Goal: Find specific page/section: Find specific page/section

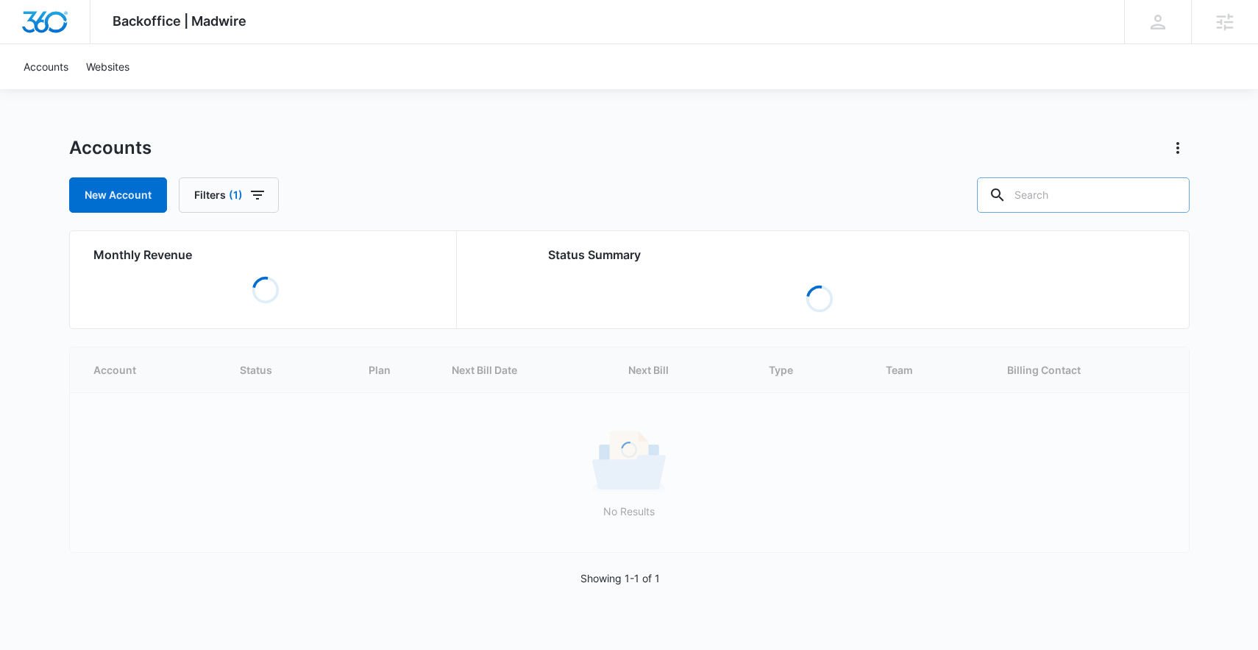
click at [1093, 208] on input "text" at bounding box center [1083, 194] width 213 height 35
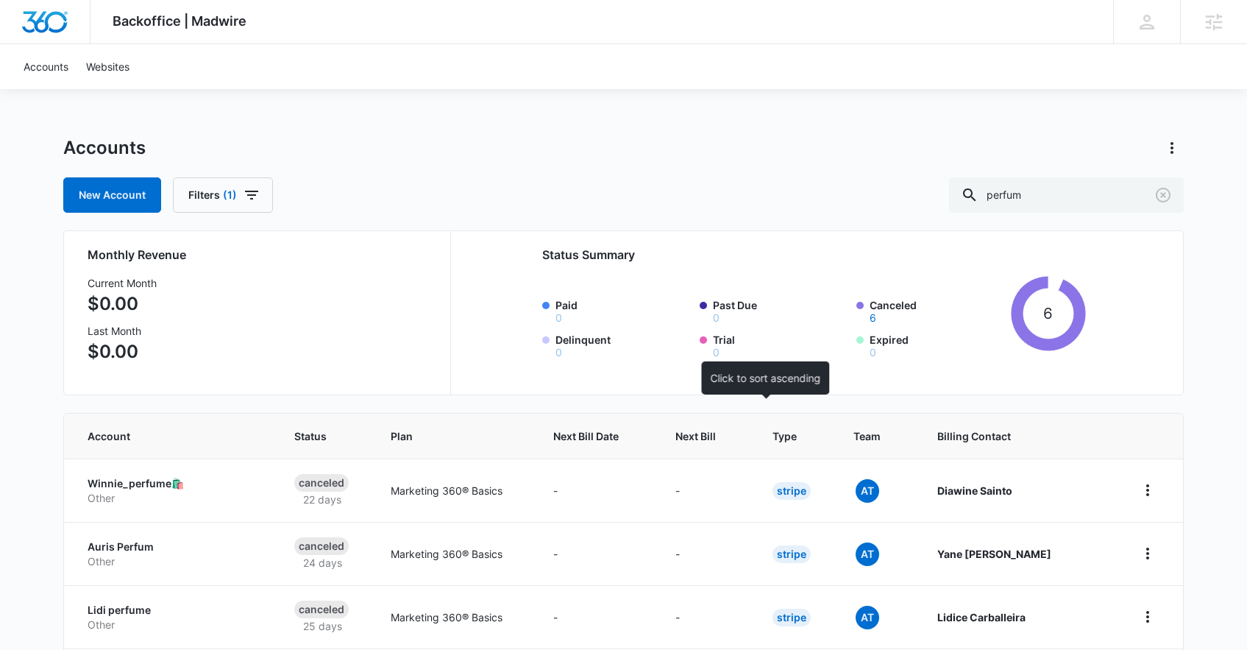
click at [737, 433] on div at bounding box center [729, 435] width 15 height 15
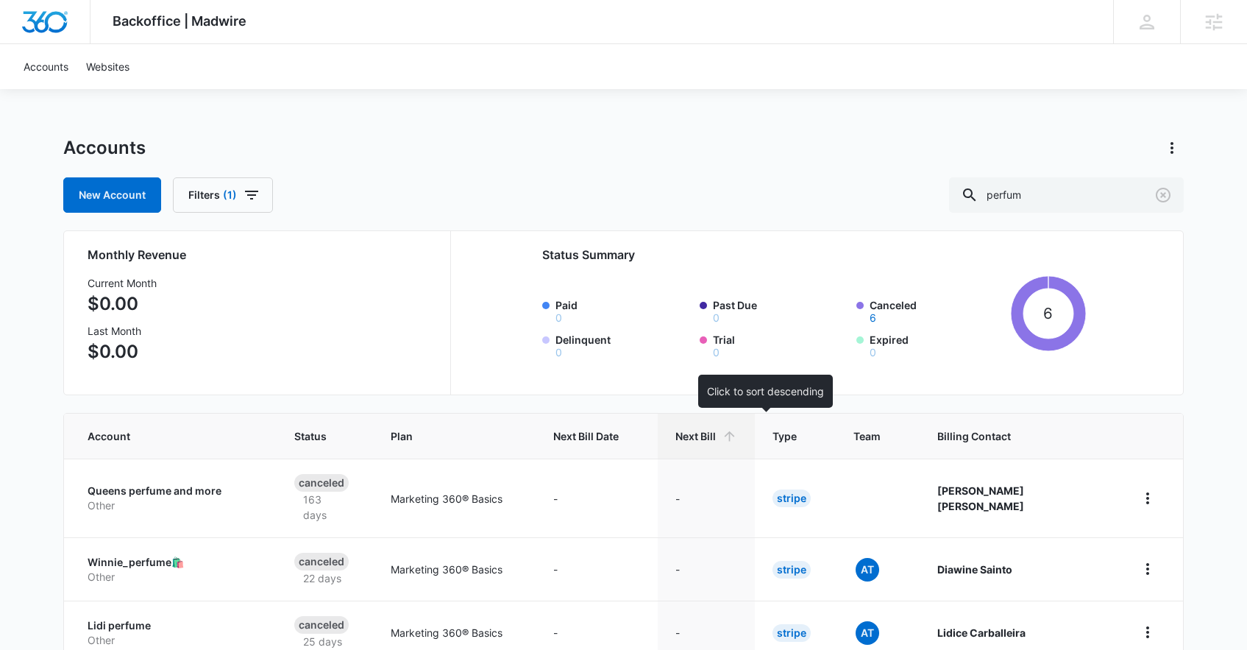
click at [737, 436] on icon at bounding box center [729, 435] width 15 height 15
drag, startPoint x: 1003, startPoint y: 199, endPoint x: 870, endPoint y: 199, distance: 133.9
click at [870, 199] on div "New Account Filters (1) perfum" at bounding box center [623, 194] width 1120 height 35
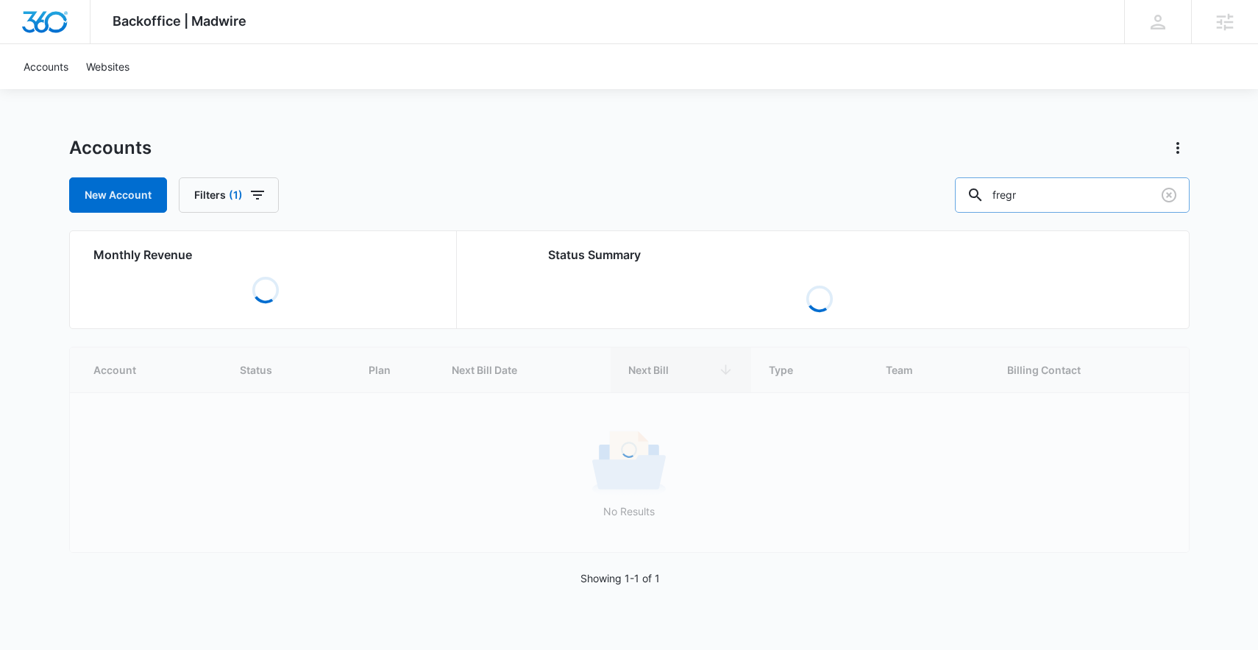
click at [1049, 196] on input "fregr" at bounding box center [1072, 194] width 235 height 35
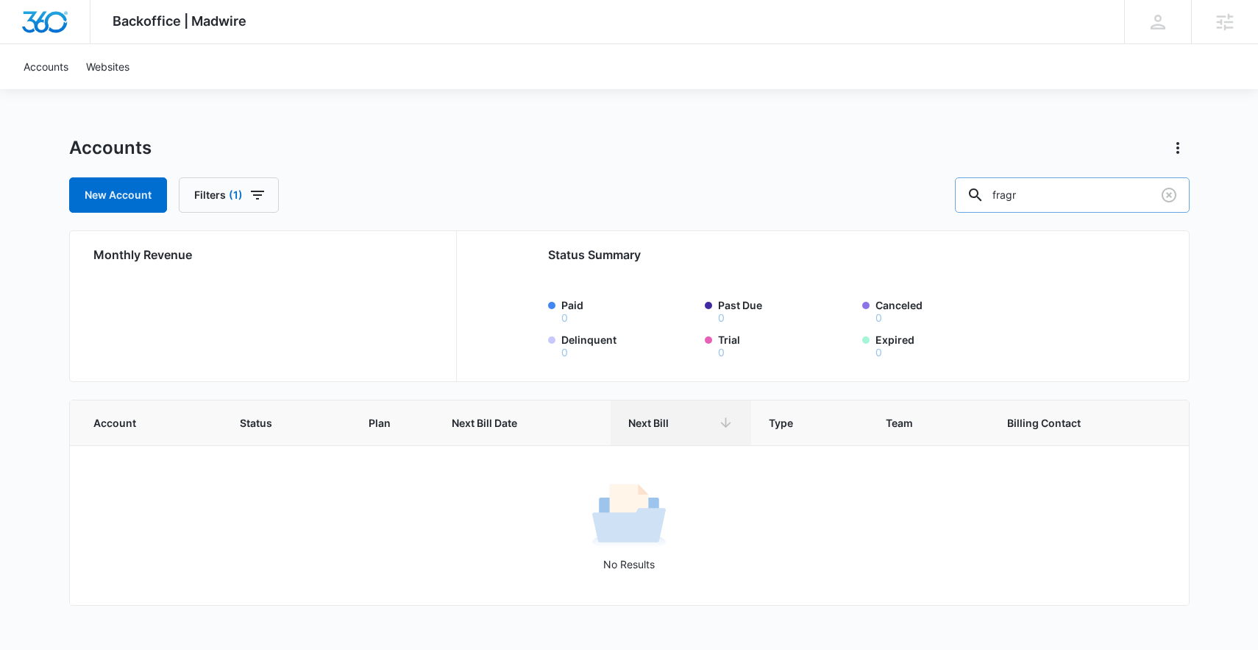
type input "fragr"
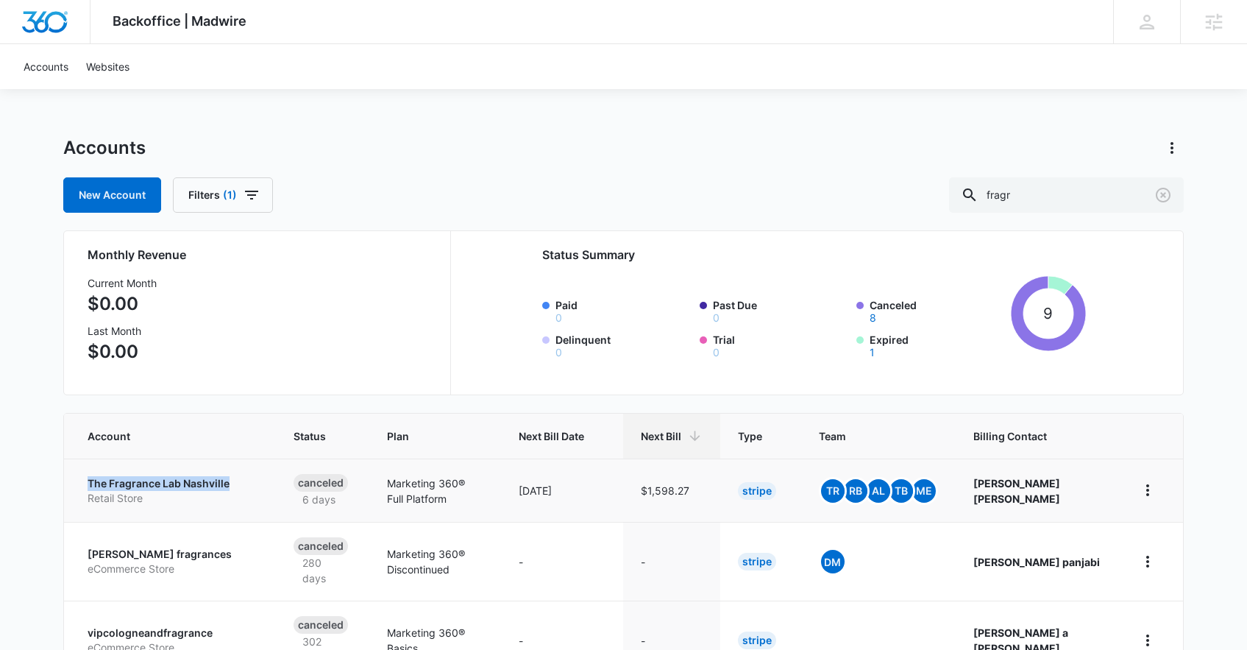
drag, startPoint x: 71, startPoint y: 480, endPoint x: 230, endPoint y: 481, distance: 158.2
click at [230, 481] on td "The Fragrance Lab Nashville Retail Store" at bounding box center [170, 489] width 212 height 63
drag, startPoint x: 79, startPoint y: 544, endPoint x: 186, endPoint y: 555, distance: 107.2
click at [186, 555] on td "saloni fragrances eCommerce Store" at bounding box center [170, 561] width 212 height 79
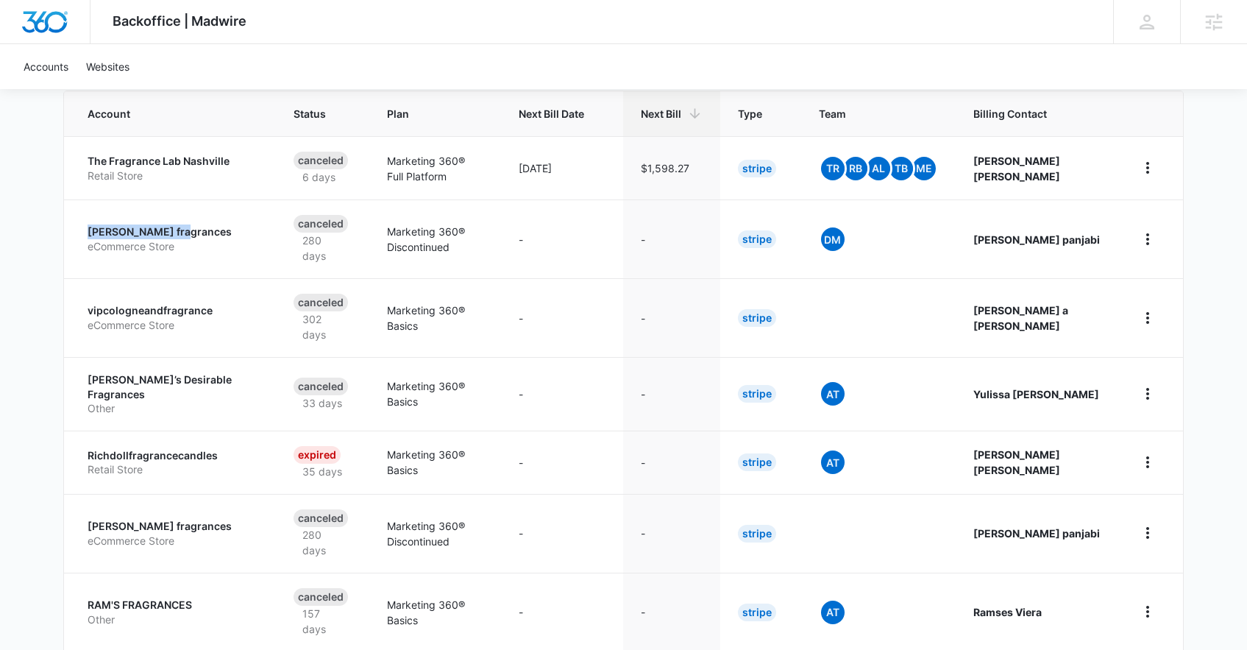
scroll to position [356, 0]
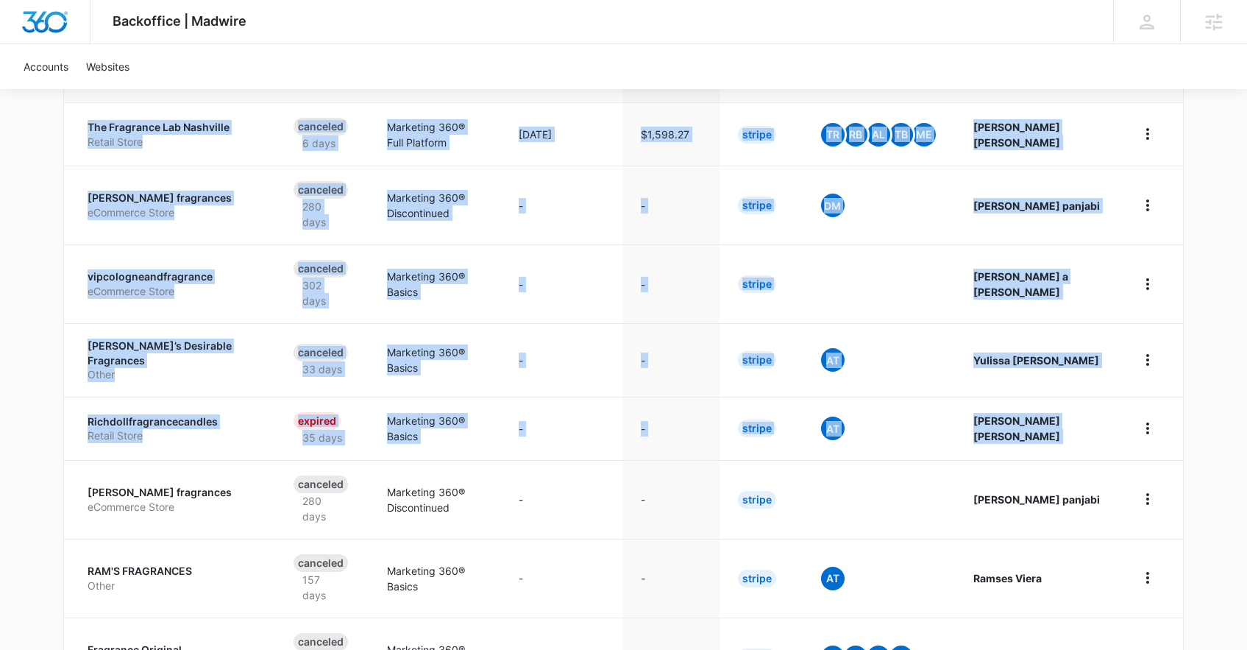
drag, startPoint x: 79, startPoint y: 488, endPoint x: 34, endPoint y: 476, distance: 47.3
click at [34, 476] on div "Backoffice | Madwire Apps Settings PH Patrick Harral patrick.harral@madwire.com…" at bounding box center [623, 244] width 1247 height 1200
click at [39, 471] on div "Backoffice | Madwire Apps Settings PH Patrick Harral patrick.harral@madwire.com…" at bounding box center [623, 244] width 1247 height 1200
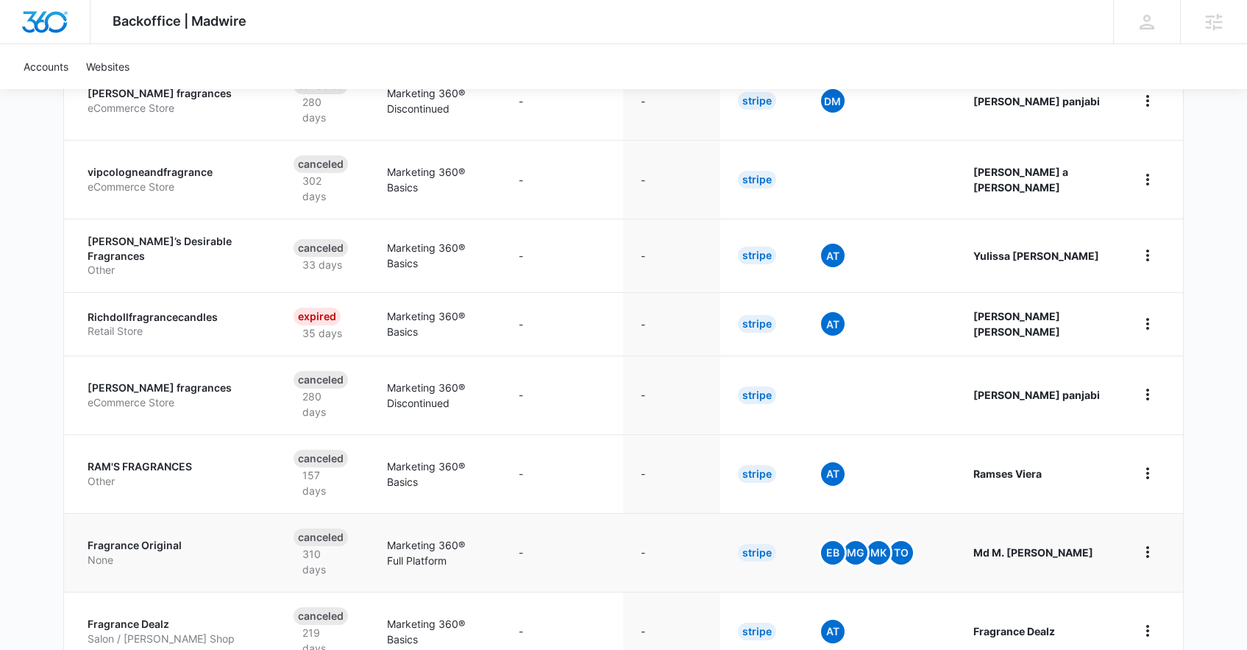
scroll to position [504, 0]
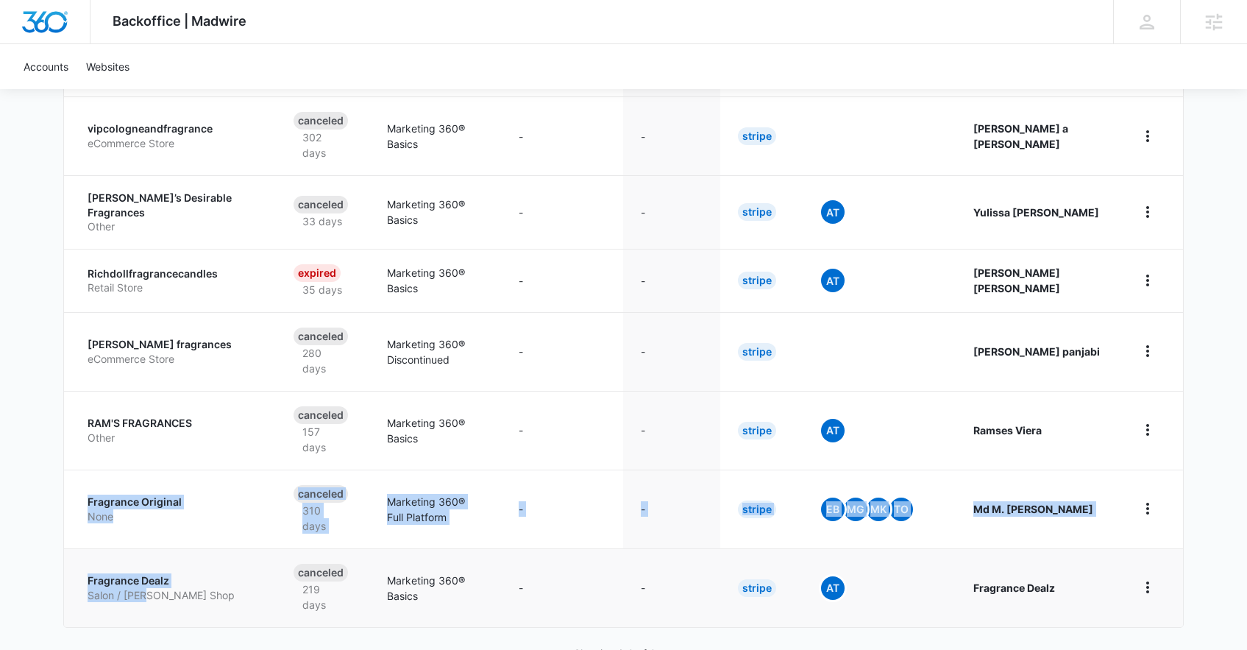
drag, startPoint x: 78, startPoint y: 471, endPoint x: 149, endPoint y: 550, distance: 106.8
click at [149, 550] on tbody "The Fragrance Lab Nashville Retail Store Canceled 6 days Marketing 360® Full Pl…" at bounding box center [623, 290] width 1119 height 672
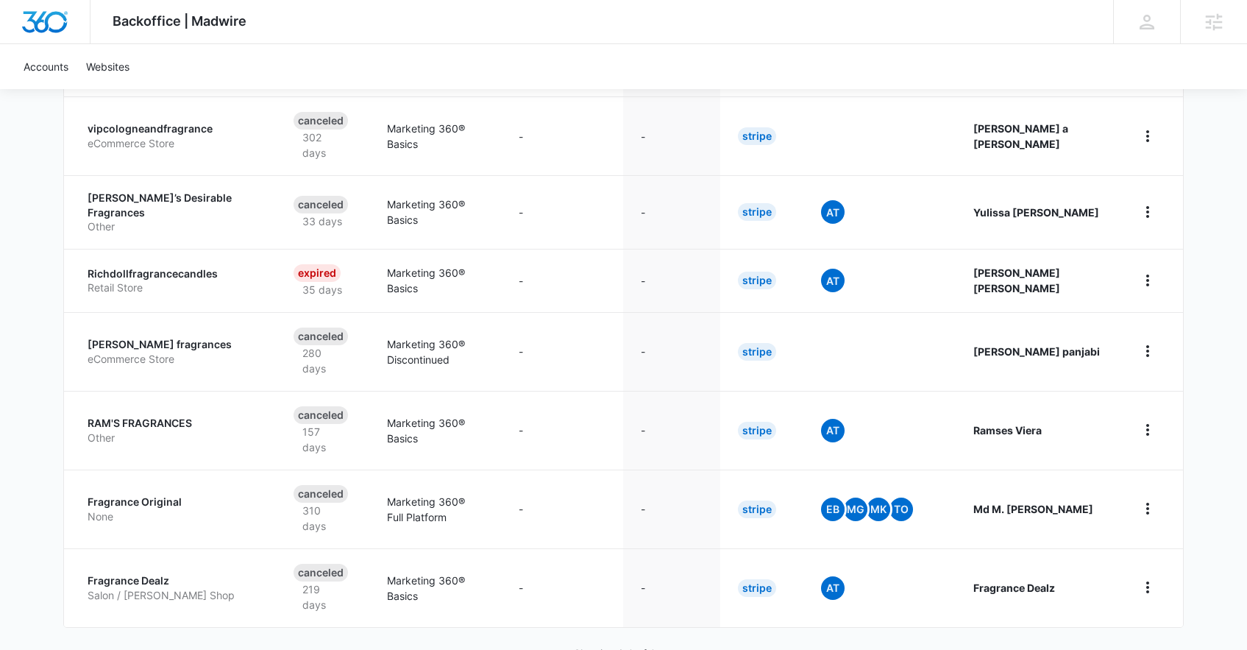
drag, startPoint x: 40, startPoint y: 497, endPoint x: 52, endPoint y: 501, distance: 12.3
click at [40, 497] on div "Backoffice | Madwire Apps Settings PH Patrick Harral patrick.harral@madwire.com…" at bounding box center [623, 96] width 1247 height 1200
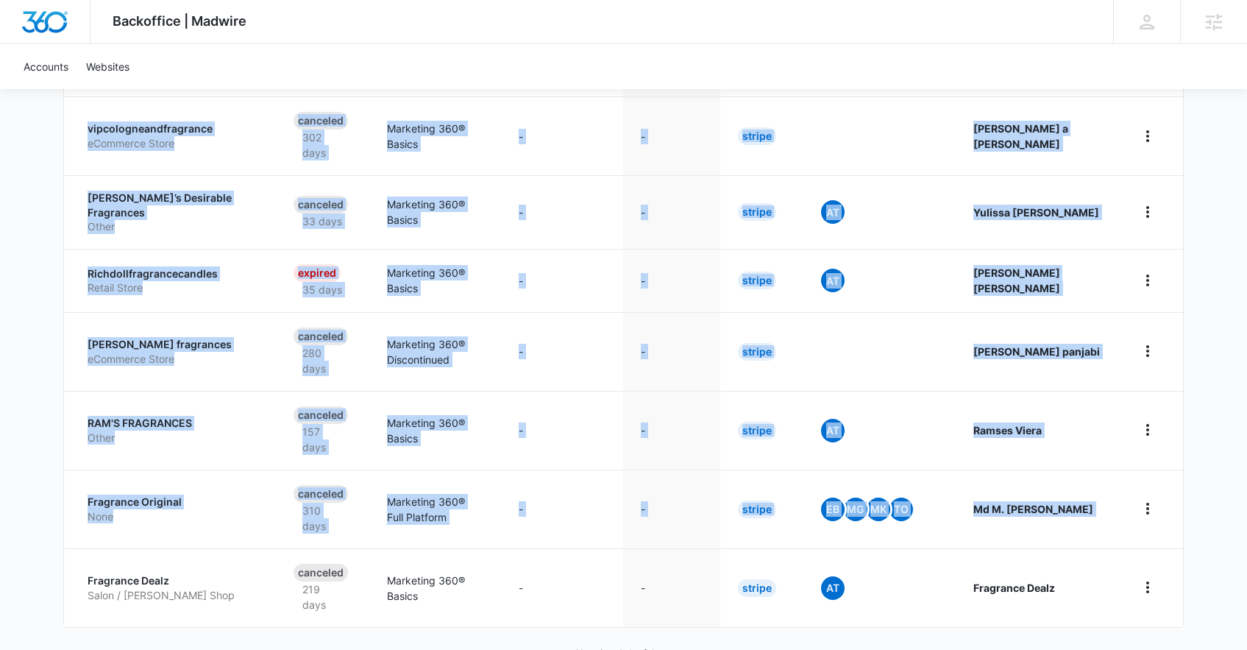
drag, startPoint x: 76, startPoint y: 537, endPoint x: 1220, endPoint y: 578, distance: 1144.7
click at [1220, 578] on div "Backoffice | Madwire Apps Settings PH Patrick Harral patrick.harral@madwire.com…" at bounding box center [623, 96] width 1247 height 1200
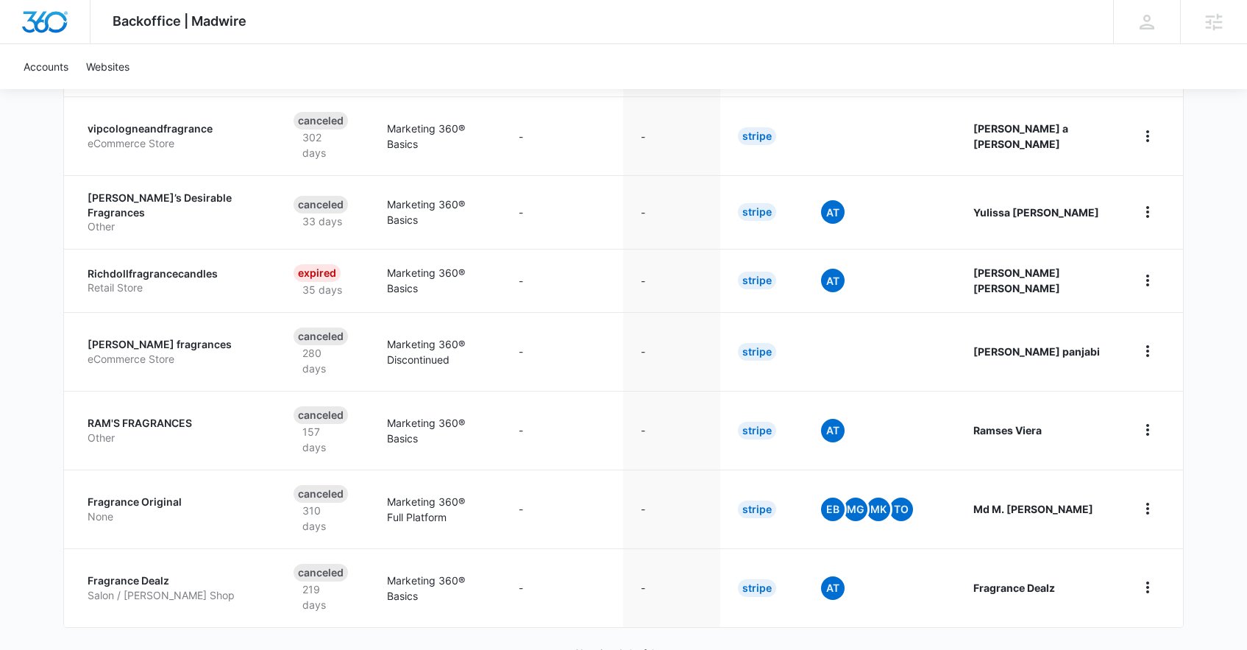
click at [1218, 574] on div "Backoffice | Madwire Apps Settings PH Patrick Harral patrick.harral@madwire.com…" at bounding box center [623, 96] width 1247 height 1200
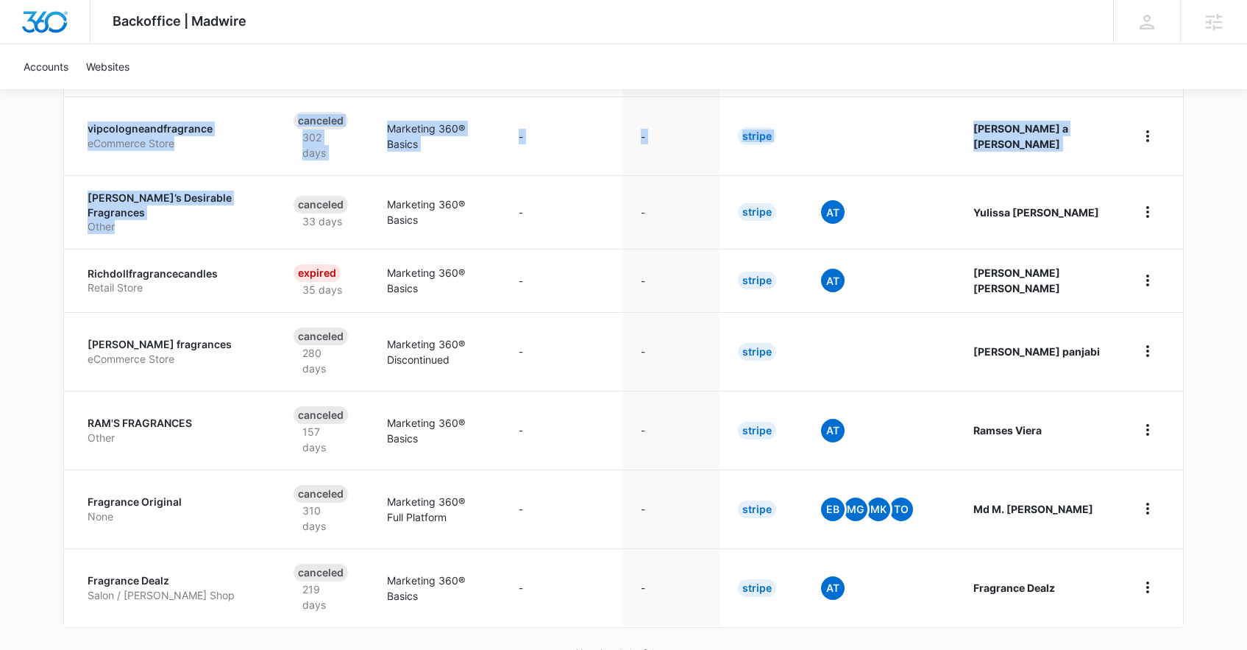
scroll to position [0, 0]
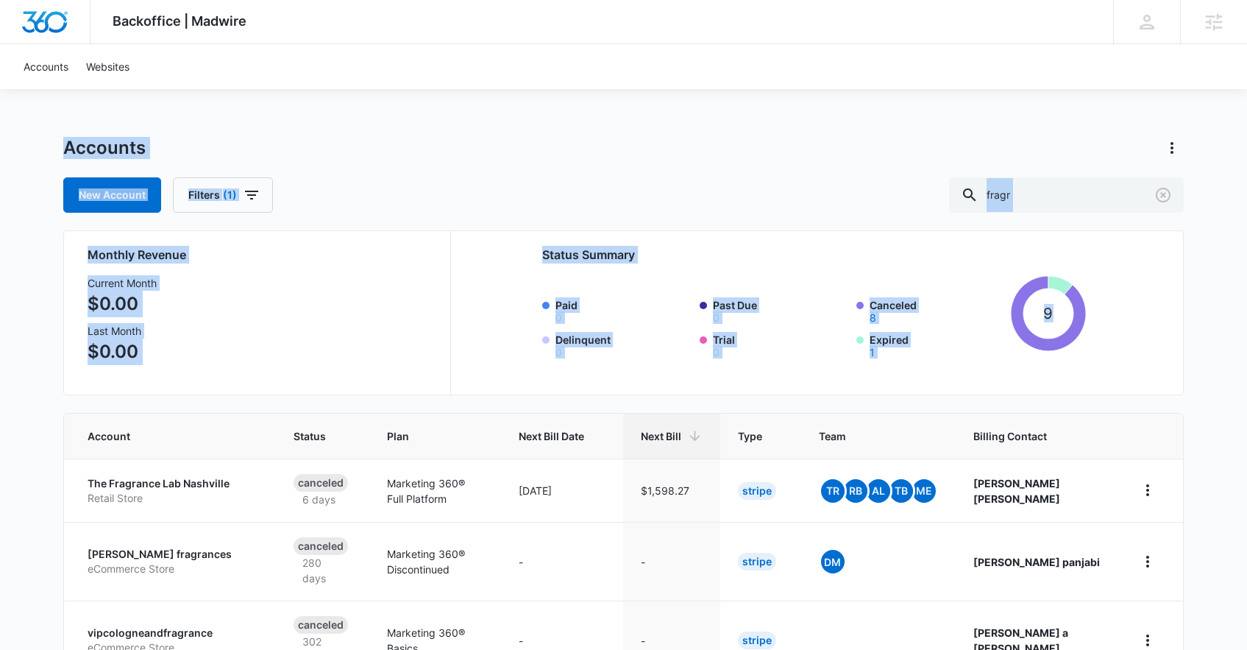
drag, startPoint x: 1215, startPoint y: 574, endPoint x: 16, endPoint y: 135, distance: 1276.7
click at [16, 135] on div "Backoffice | Madwire Apps Settings PH Patrick Harral patrick.harral@madwire.com…" at bounding box center [623, 600] width 1247 height 1200
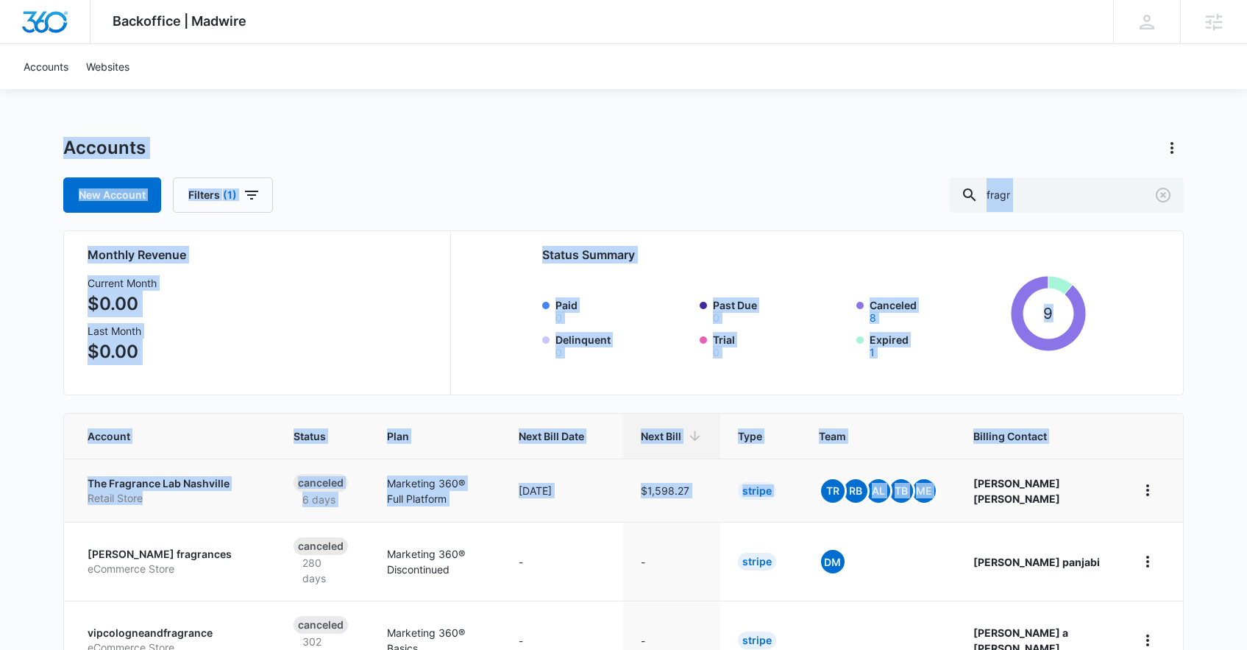
scroll to position [504, 0]
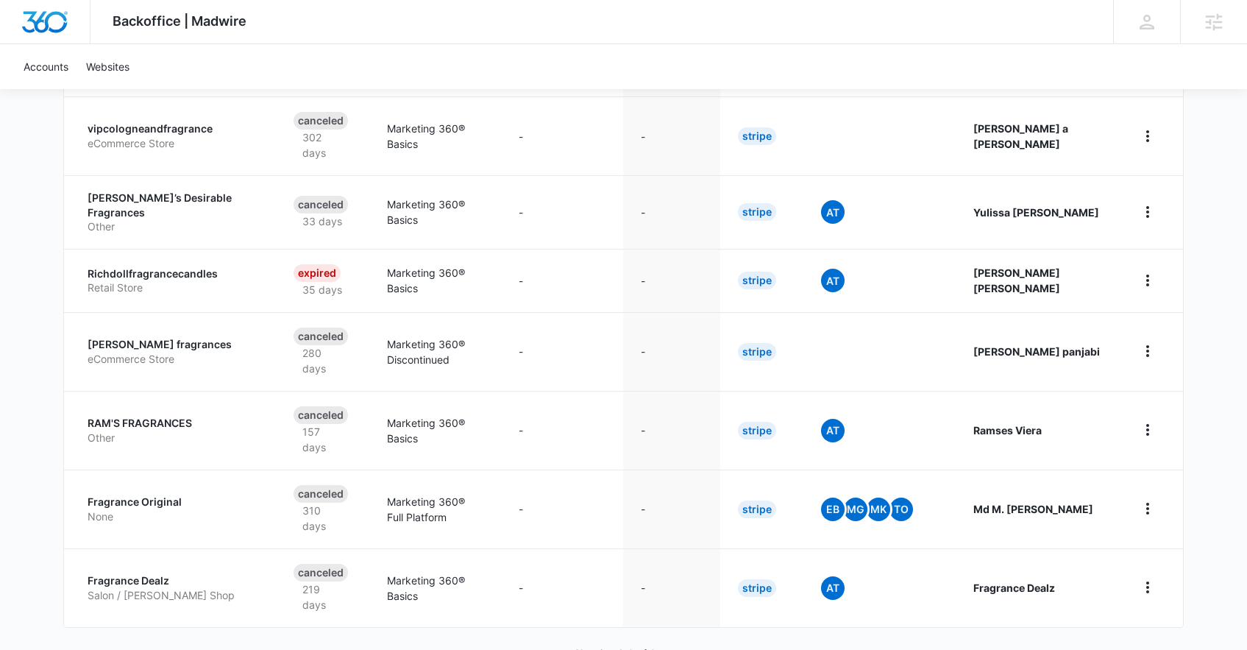
drag, startPoint x: 17, startPoint y: 135, endPoint x: 1190, endPoint y: 569, distance: 1250.1
click at [1190, 569] on div "Backoffice | Madwire Apps Settings PH Patrick Harral patrick.harral@madwire.com…" at bounding box center [623, 96] width 1247 height 1200
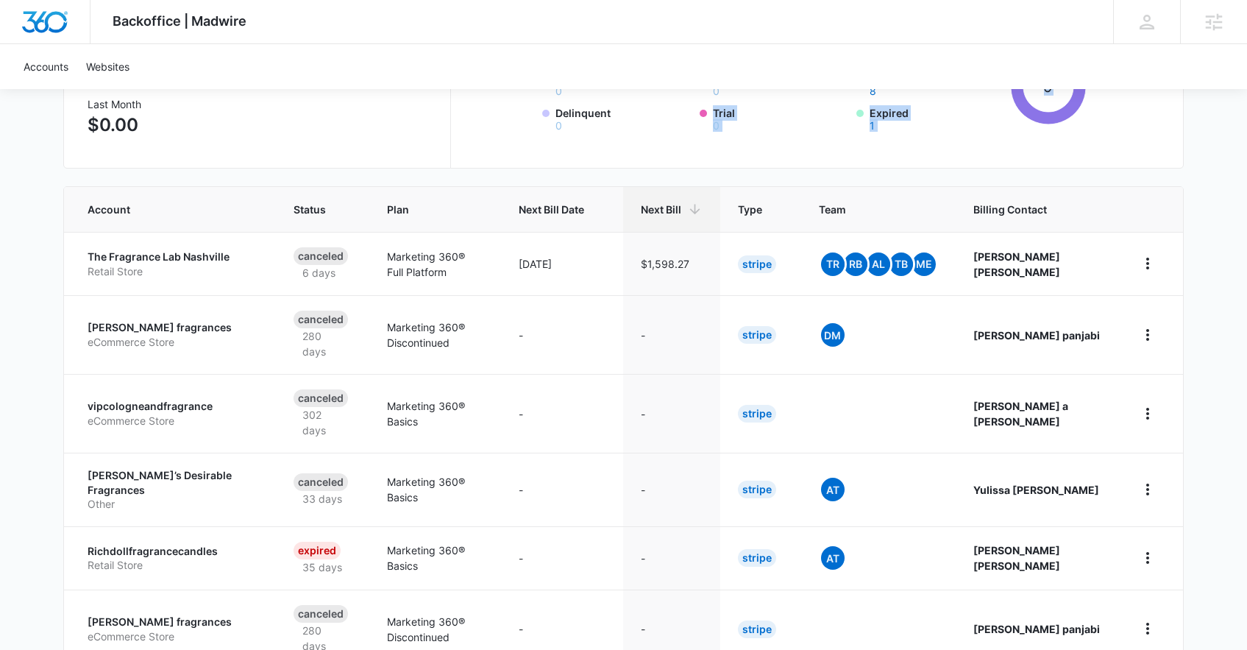
scroll to position [0, 0]
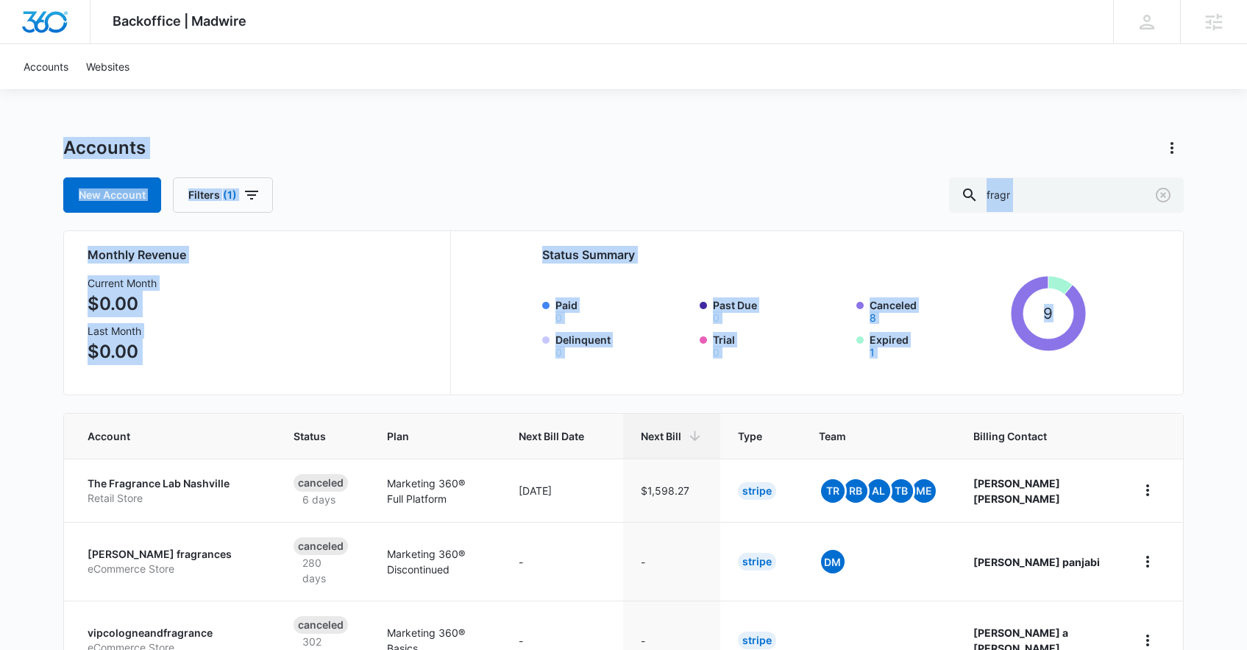
drag, startPoint x: 1208, startPoint y: 561, endPoint x: 35, endPoint y: 124, distance: 1252.1
click at [35, 124] on div "Backoffice | Madwire Apps Settings PH Patrick Harral patrick.harral@madwire.com…" at bounding box center [623, 600] width 1247 height 1200
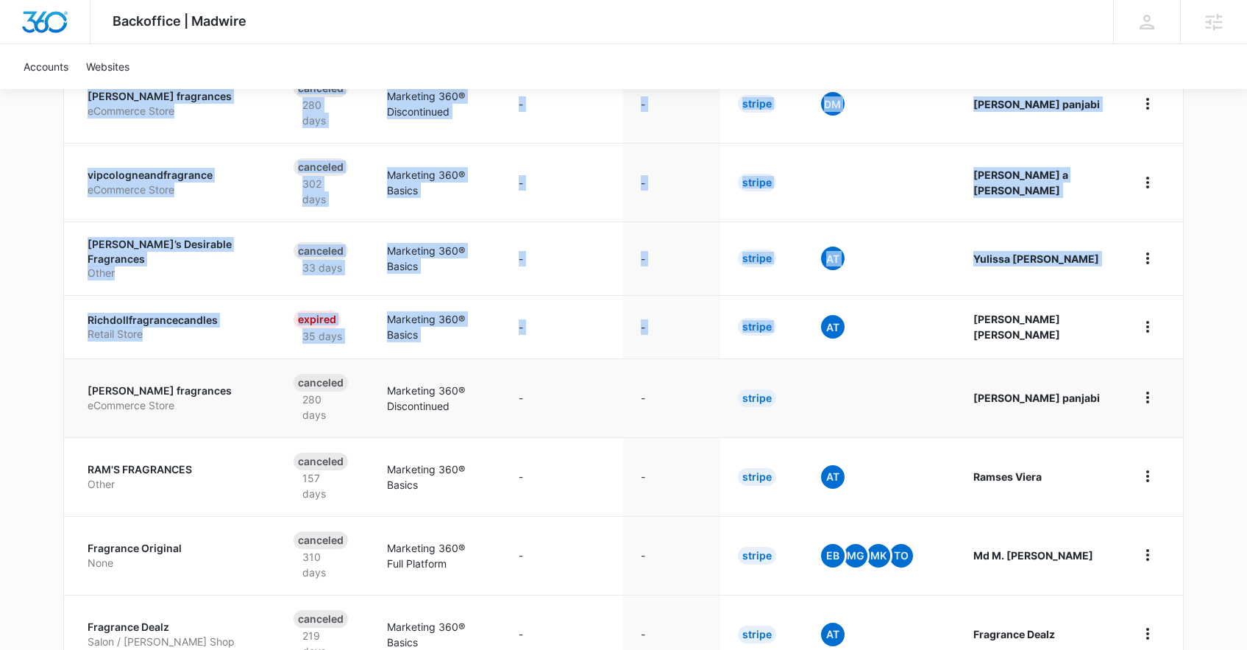
scroll to position [504, 0]
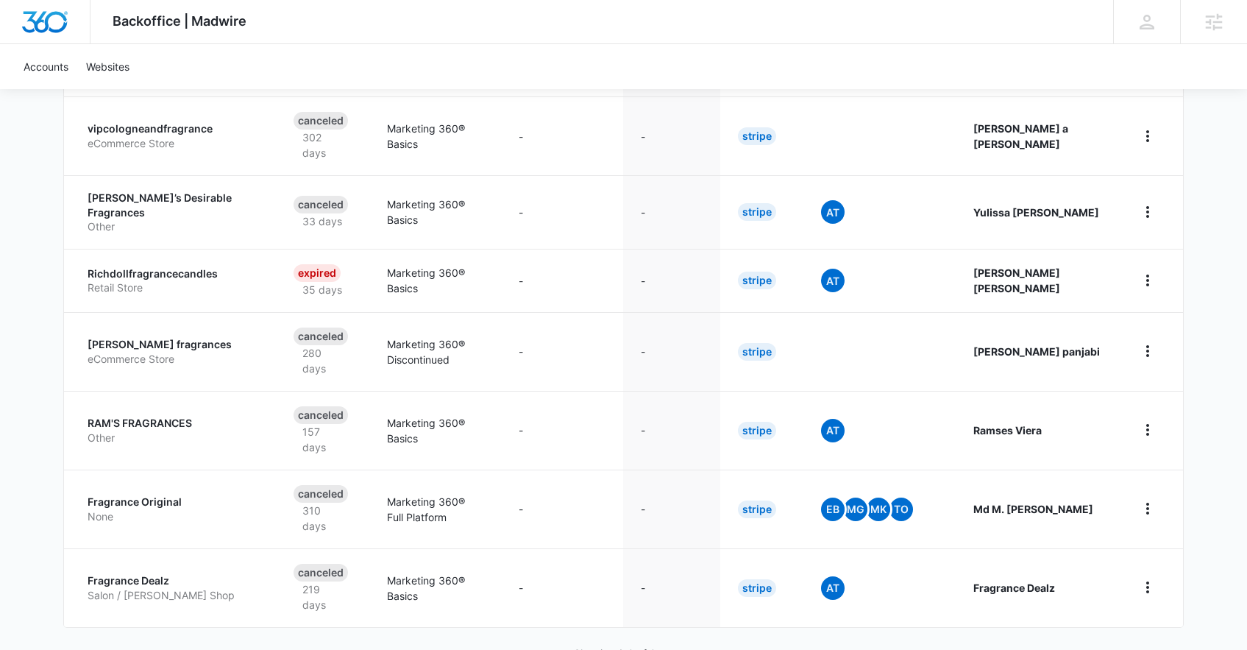
drag, startPoint x: 35, startPoint y: 124, endPoint x: 1193, endPoint y: 550, distance: 1234.4
click at [1193, 550] on div "Backoffice | Madwire Apps Settings PH Patrick Harral patrick.harral@madwire.com…" at bounding box center [623, 96] width 1247 height 1200
click at [1193, 551] on div "Backoffice | Madwire Apps Settings PH Patrick Harral patrick.harral@madwire.com…" at bounding box center [623, 96] width 1247 height 1200
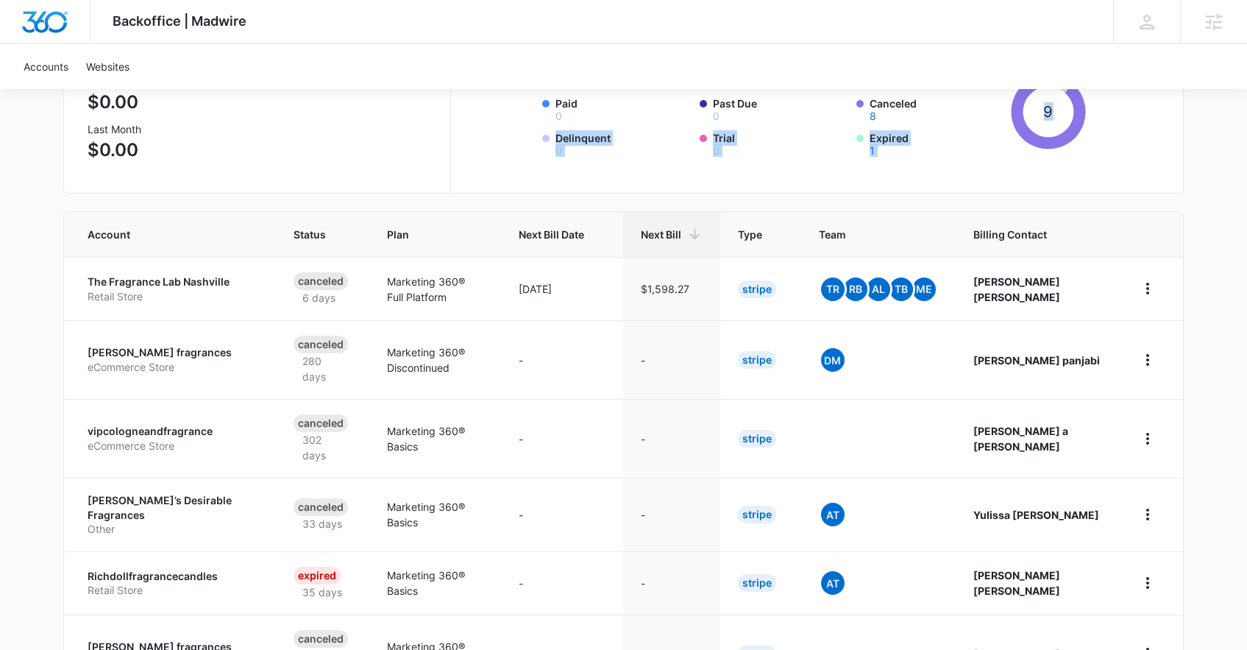
scroll to position [0, 0]
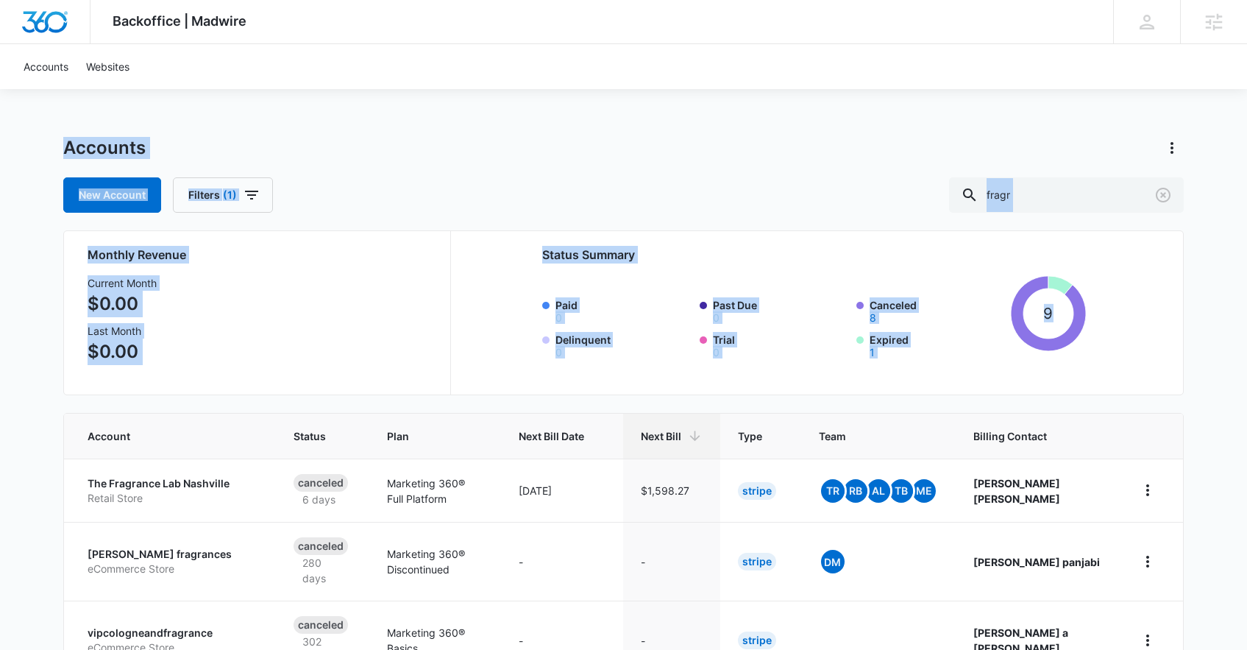
drag, startPoint x: 1196, startPoint y: 552, endPoint x: 63, endPoint y: 143, distance: 1204.5
click at [63, 143] on div "Backoffice | Madwire Apps Settings PH Patrick Harral patrick.harral@madwire.com…" at bounding box center [623, 600] width 1247 height 1200
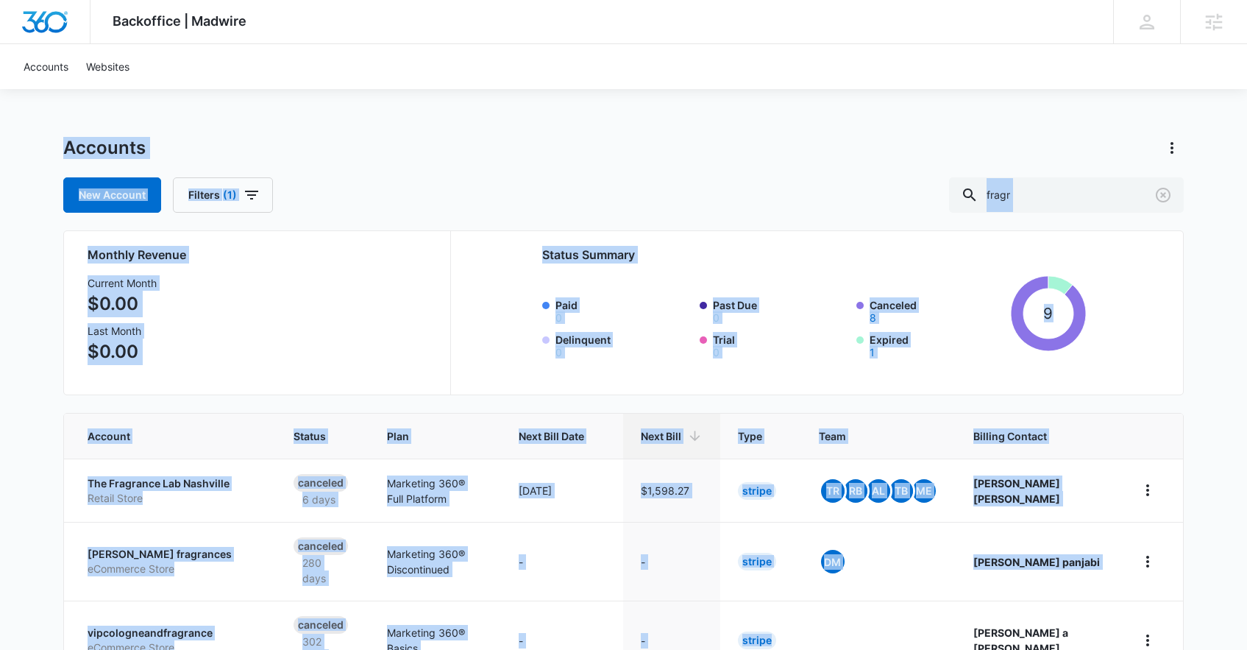
scroll to position [504, 0]
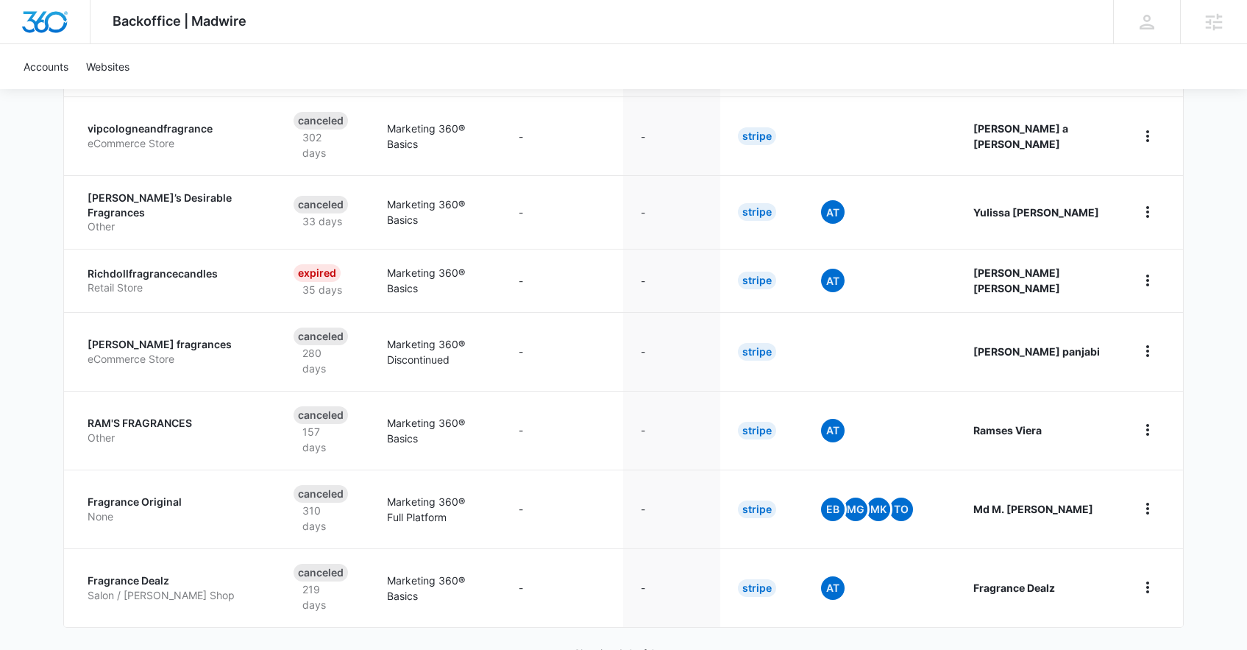
drag, startPoint x: 60, startPoint y: 142, endPoint x: 1220, endPoint y: 566, distance: 1234.6
click at [1218, 566] on div "Backoffice | Madwire Apps Settings PH Patrick Harral patrick.harral@madwire.com…" at bounding box center [623, 96] width 1247 height 1200
click at [1220, 566] on div "Backoffice | Madwire Apps Settings PH Patrick Harral patrick.harral@madwire.com…" at bounding box center [623, 96] width 1247 height 1200
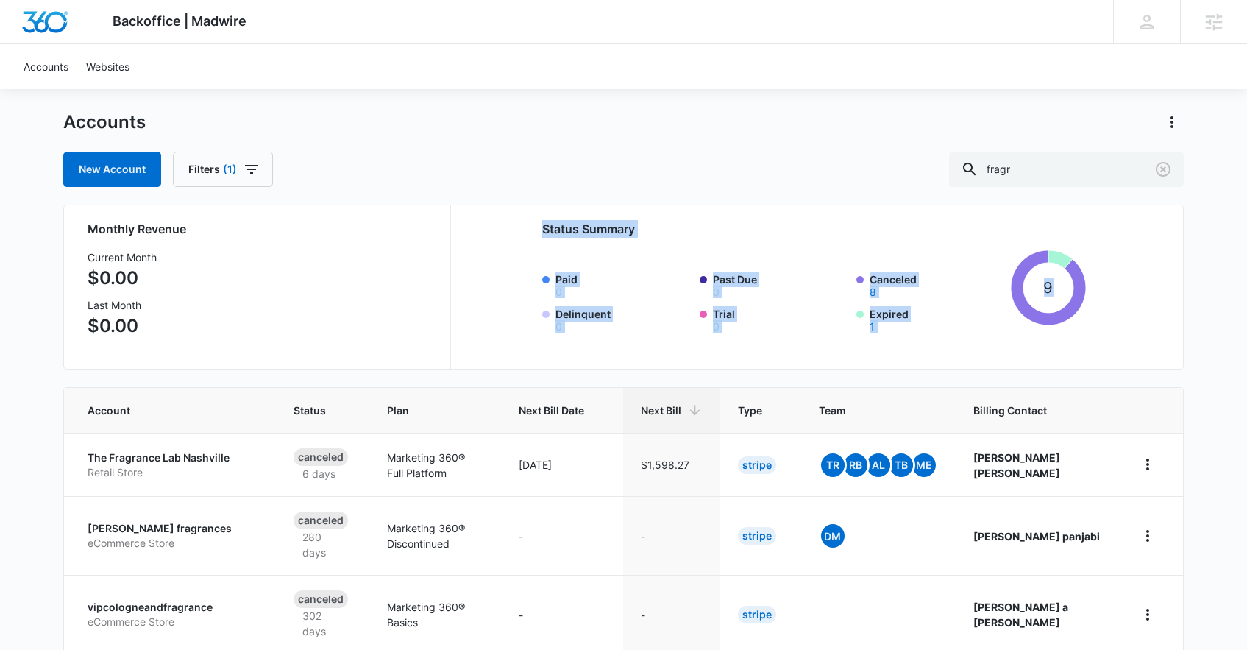
scroll to position [0, 0]
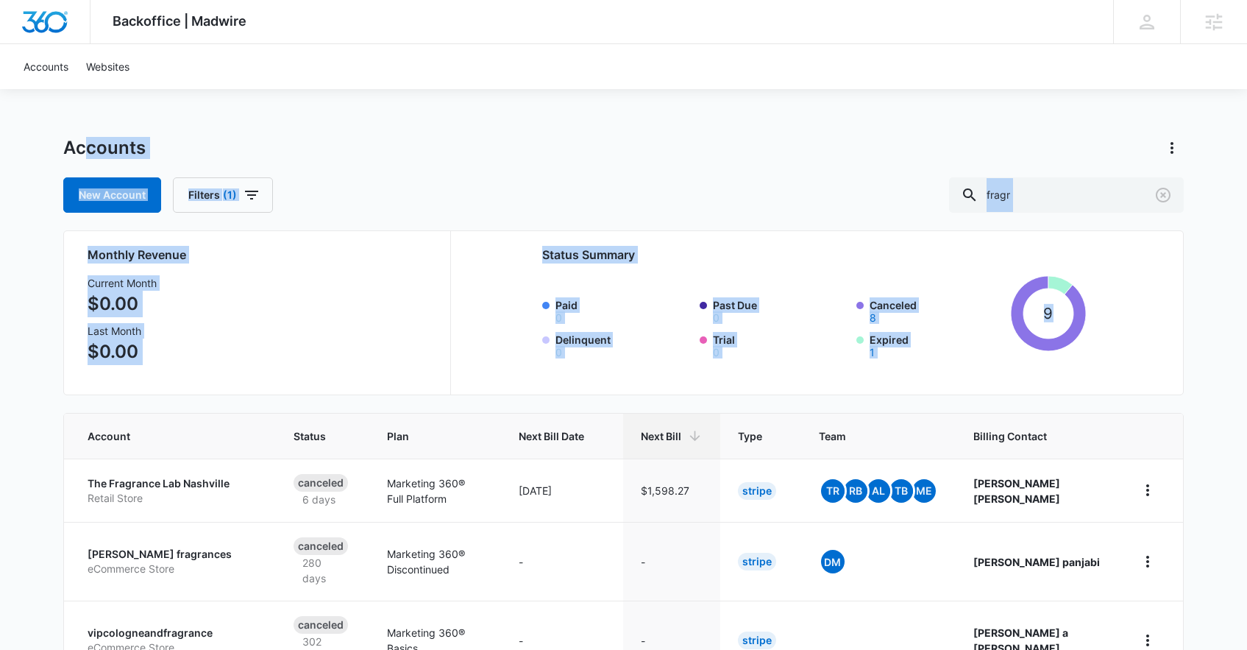
drag, startPoint x: 1189, startPoint y: 541, endPoint x: 83, endPoint y: 147, distance: 1173.6
click at [83, 147] on div "Backoffice | Madwire Apps Settings PH Patrick Harral patrick.harral@madwire.com…" at bounding box center [623, 600] width 1247 height 1200
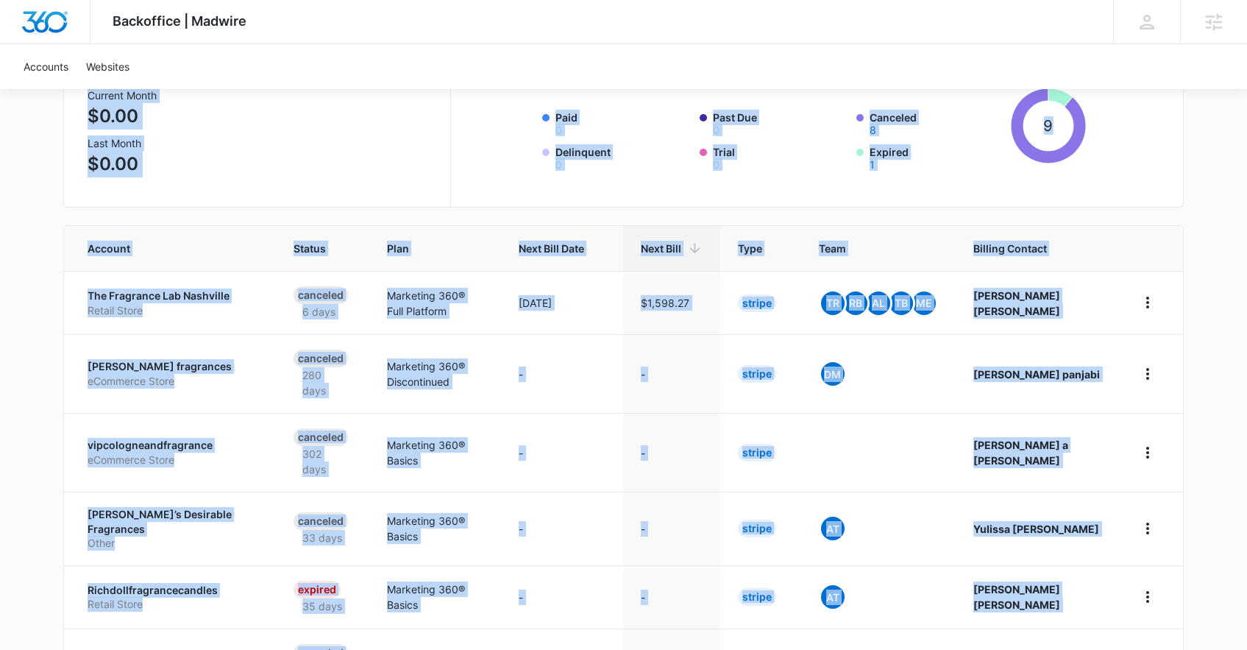
scroll to position [504, 0]
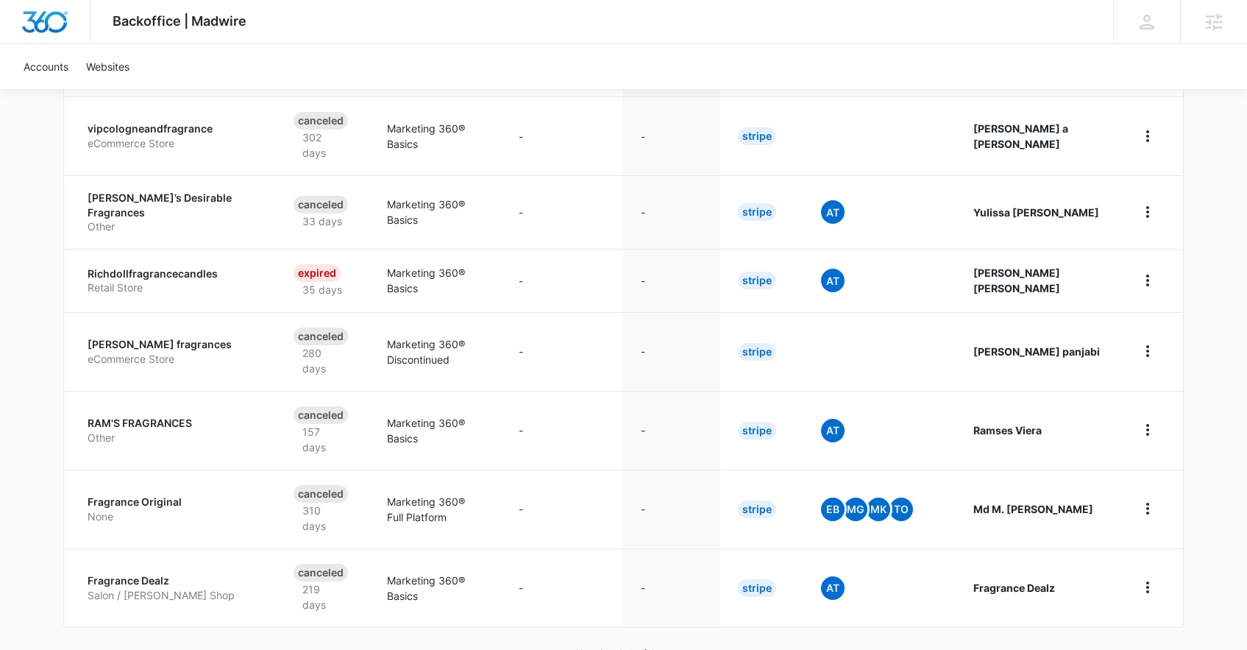
drag, startPoint x: 50, startPoint y: 132, endPoint x: 1203, endPoint y: 544, distance: 1223.9
click at [1203, 544] on div "Backoffice | Madwire Apps Settings PH Patrick Harral patrick.harral@madwire.com…" at bounding box center [623, 96] width 1247 height 1200
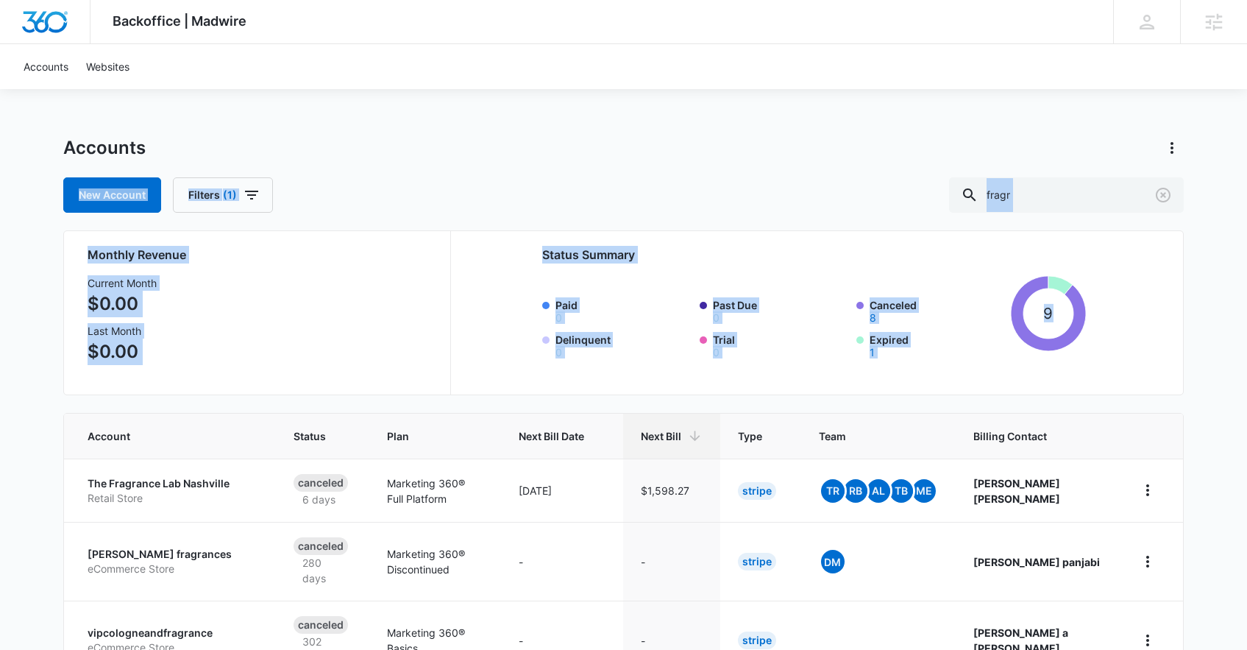
drag, startPoint x: 1204, startPoint y: 544, endPoint x: 39, endPoint y: 142, distance: 1231.8
click at [39, 143] on div "Backoffice | Madwire Apps Settings PH Patrick Harral patrick.harral@madwire.com…" at bounding box center [623, 600] width 1247 height 1200
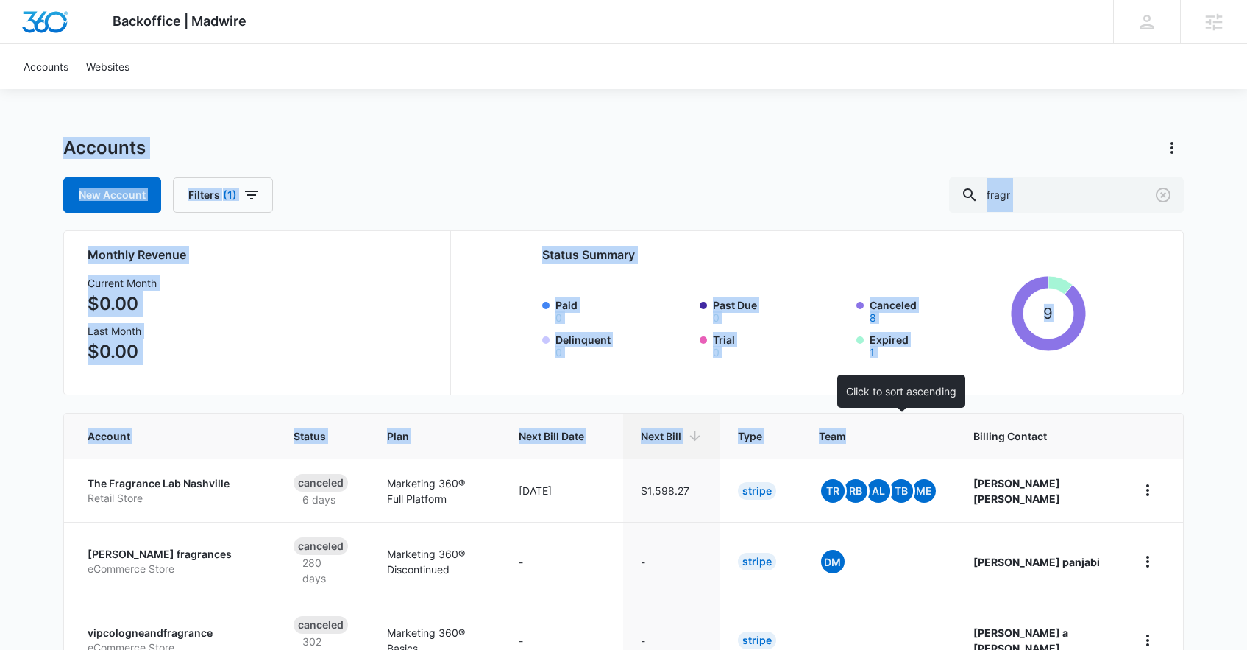
scroll to position [504, 0]
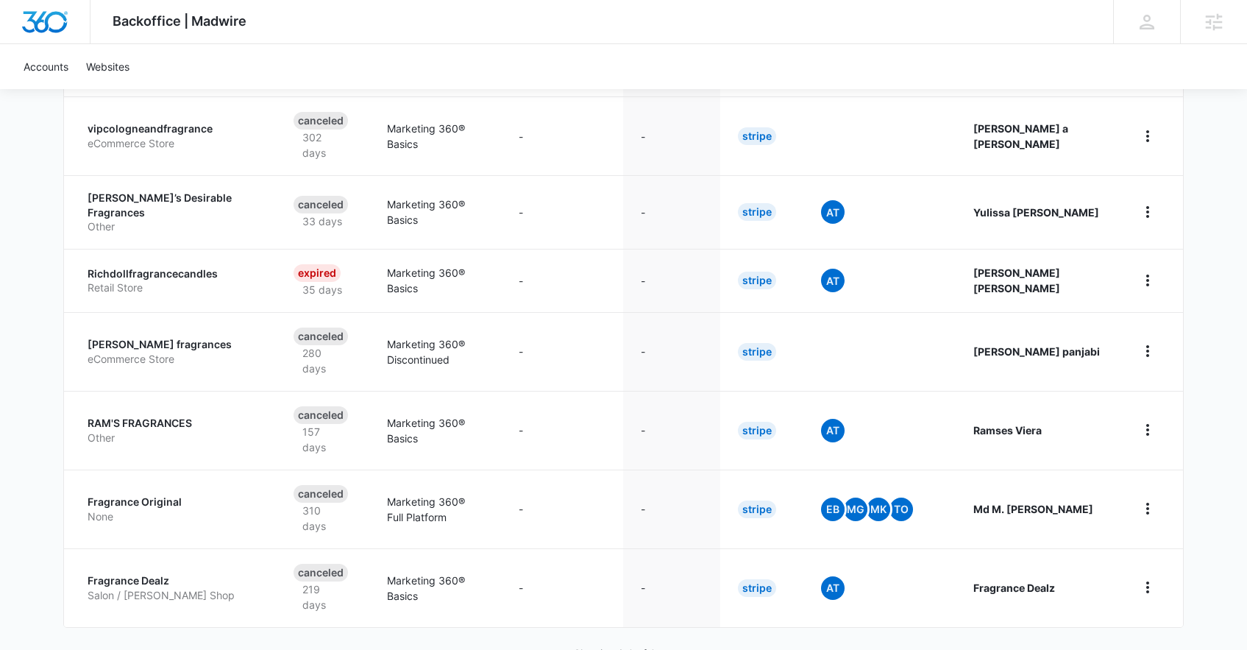
drag, startPoint x: 35, startPoint y: 132, endPoint x: 1219, endPoint y: 552, distance: 1256.0
click at [1192, 571] on div "Backoffice | Madwire Apps Settings PH Patrick Harral patrick.harral@madwire.com…" at bounding box center [623, 96] width 1247 height 1200
click at [1220, 552] on div "Backoffice | Madwire Apps Settings PH Patrick Harral patrick.harral@madwire.com…" at bounding box center [623, 96] width 1247 height 1200
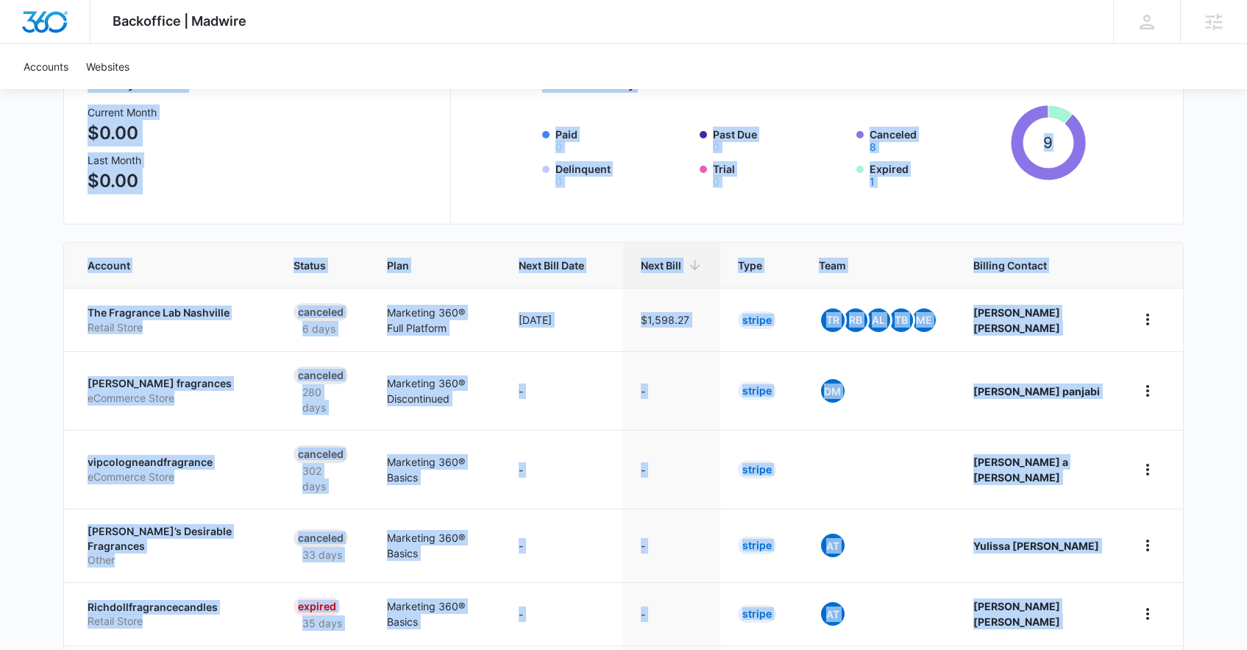
scroll to position [0, 0]
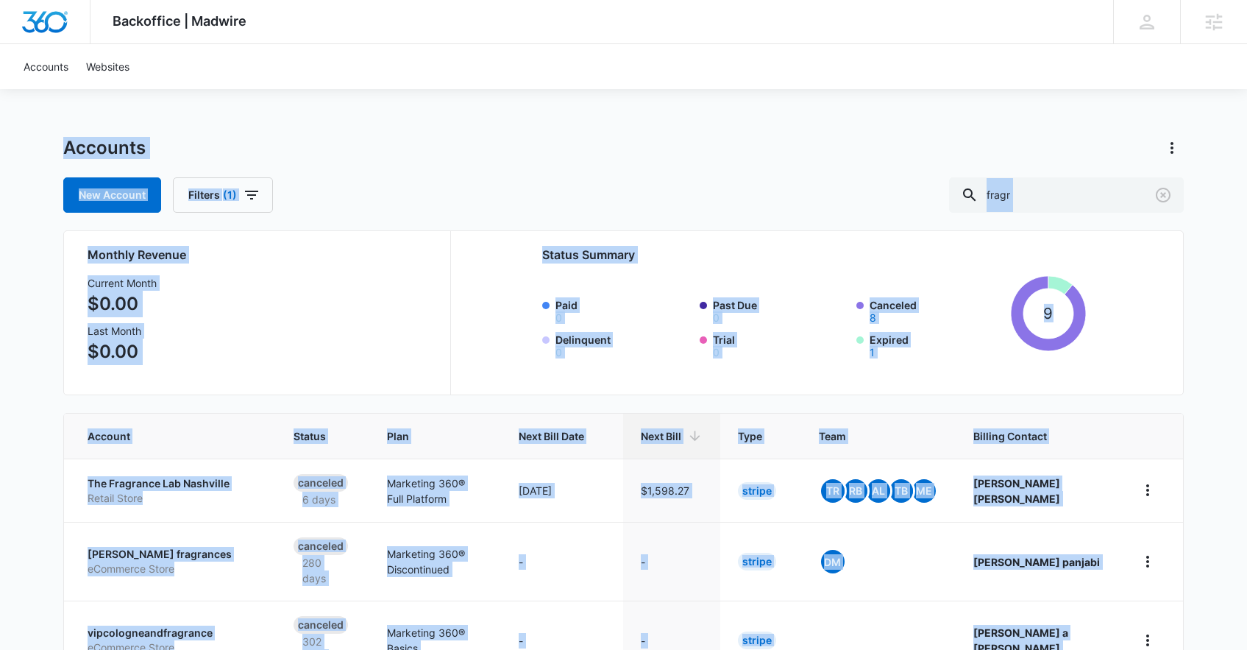
drag, startPoint x: 1220, startPoint y: 552, endPoint x: 69, endPoint y: 146, distance: 1220.8
click at [69, 146] on div "Backoffice | Madwire Apps Settings PH Patrick Harral patrick.harral@madwire.com…" at bounding box center [623, 600] width 1247 height 1200
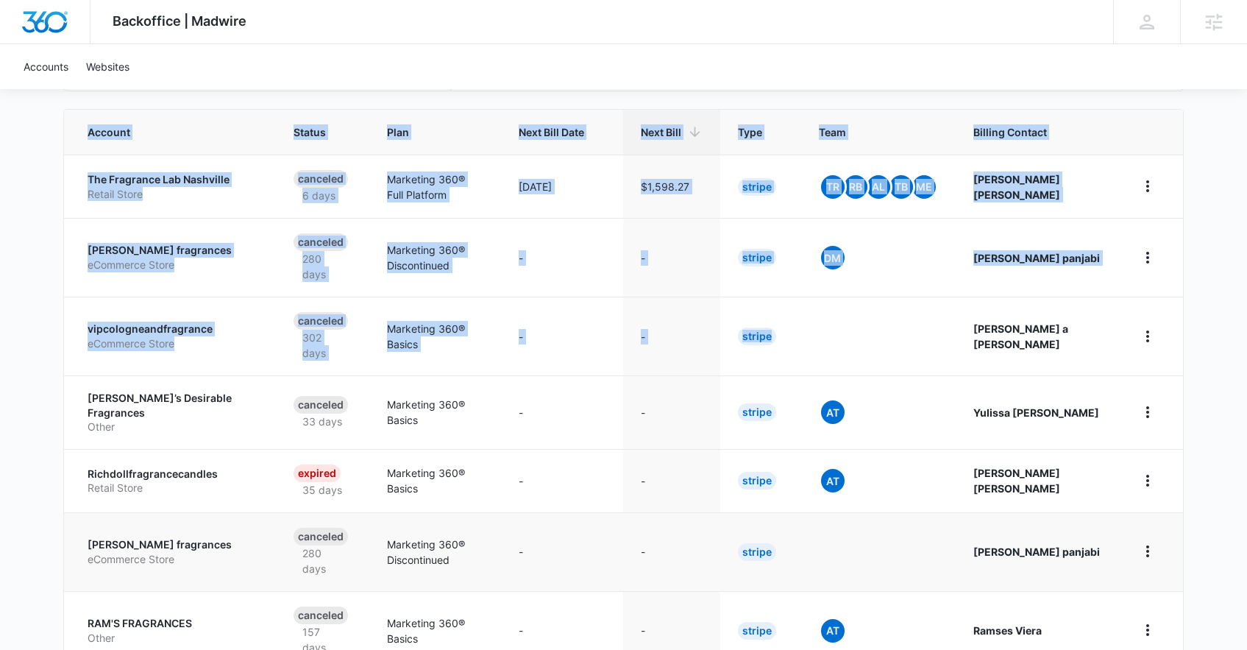
scroll to position [504, 0]
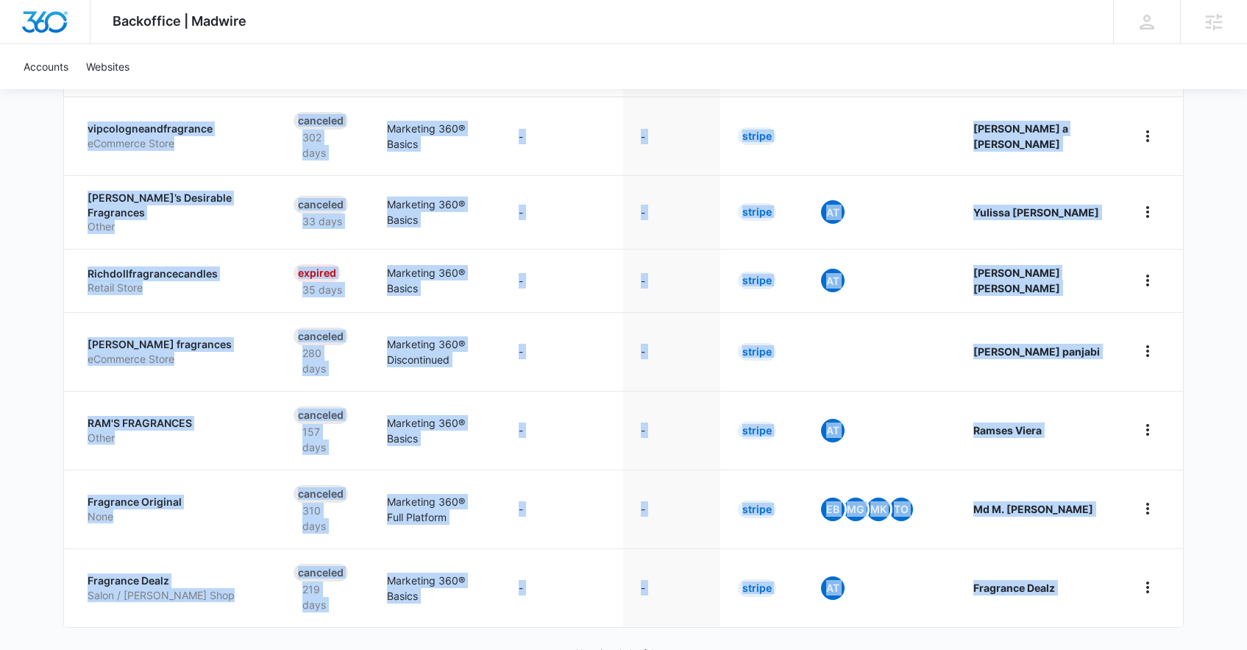
drag, startPoint x: 69, startPoint y: 146, endPoint x: 1210, endPoint y: 533, distance: 1204.8
click at [1210, 533] on div "Backoffice | Madwire Apps Settings PH Patrick Harral patrick.harral@madwire.com…" at bounding box center [623, 96] width 1247 height 1200
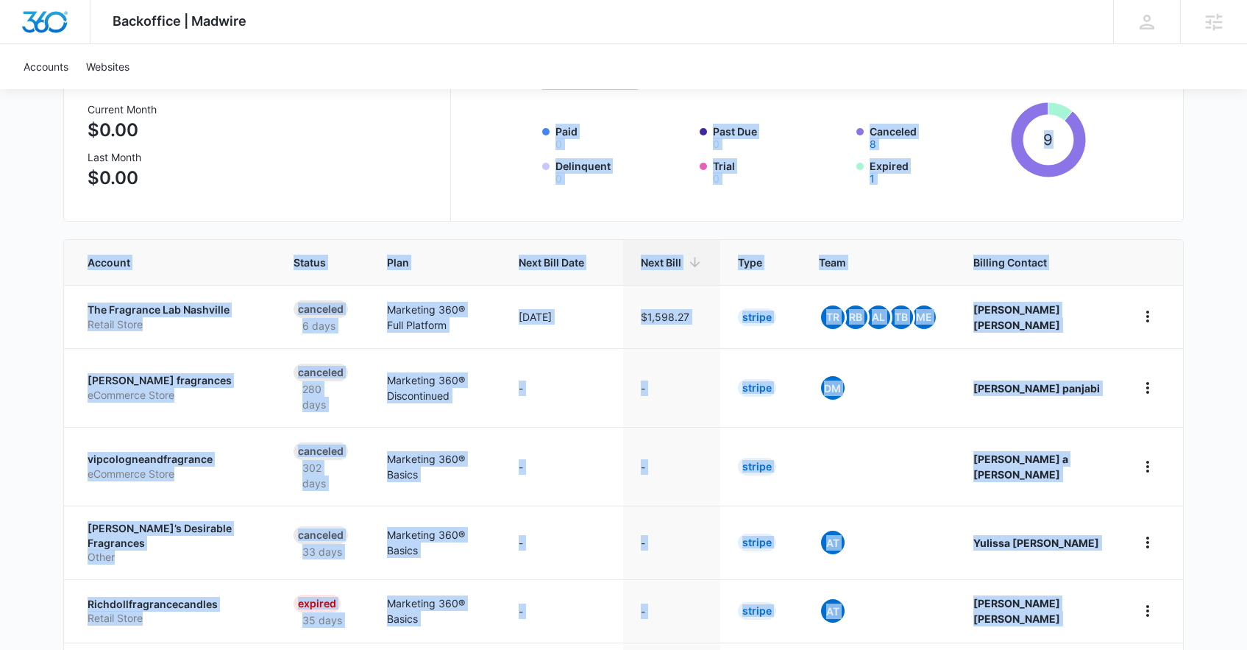
scroll to position [0, 0]
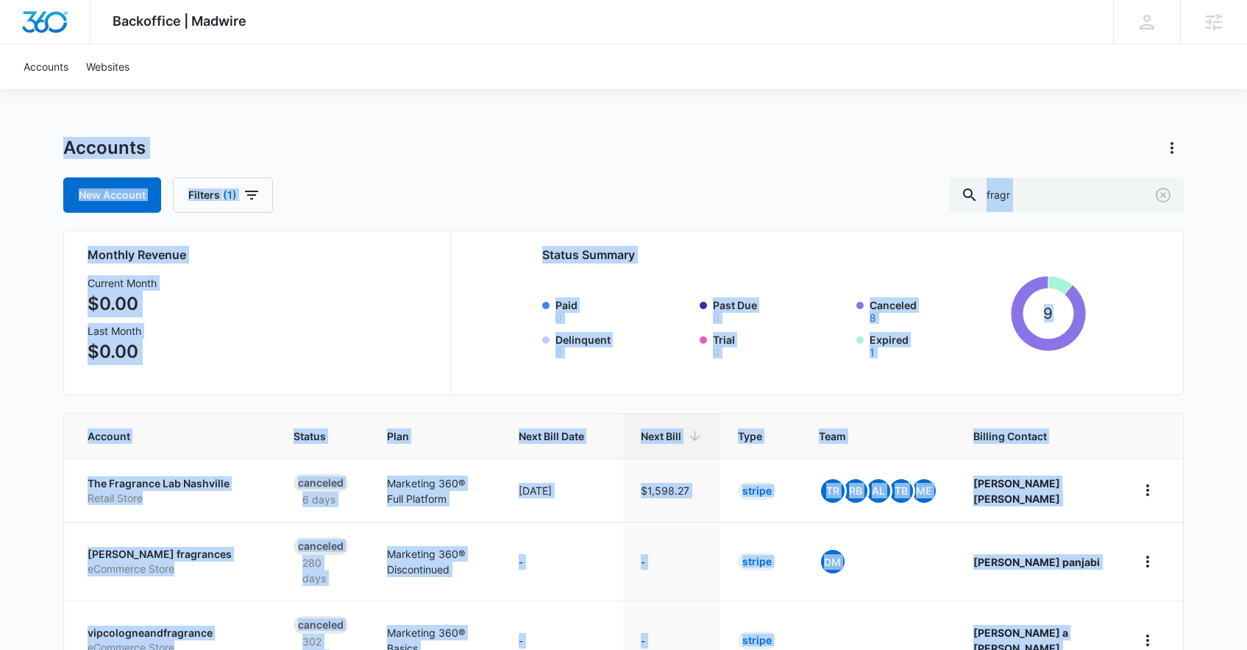
drag, startPoint x: 1211, startPoint y: 536, endPoint x: 62, endPoint y: 96, distance: 1230.7
click at [60, 91] on div "Backoffice | Madwire Apps Settings PH Patrick Harral patrick.harral@madwire.com…" at bounding box center [623, 600] width 1247 height 1200
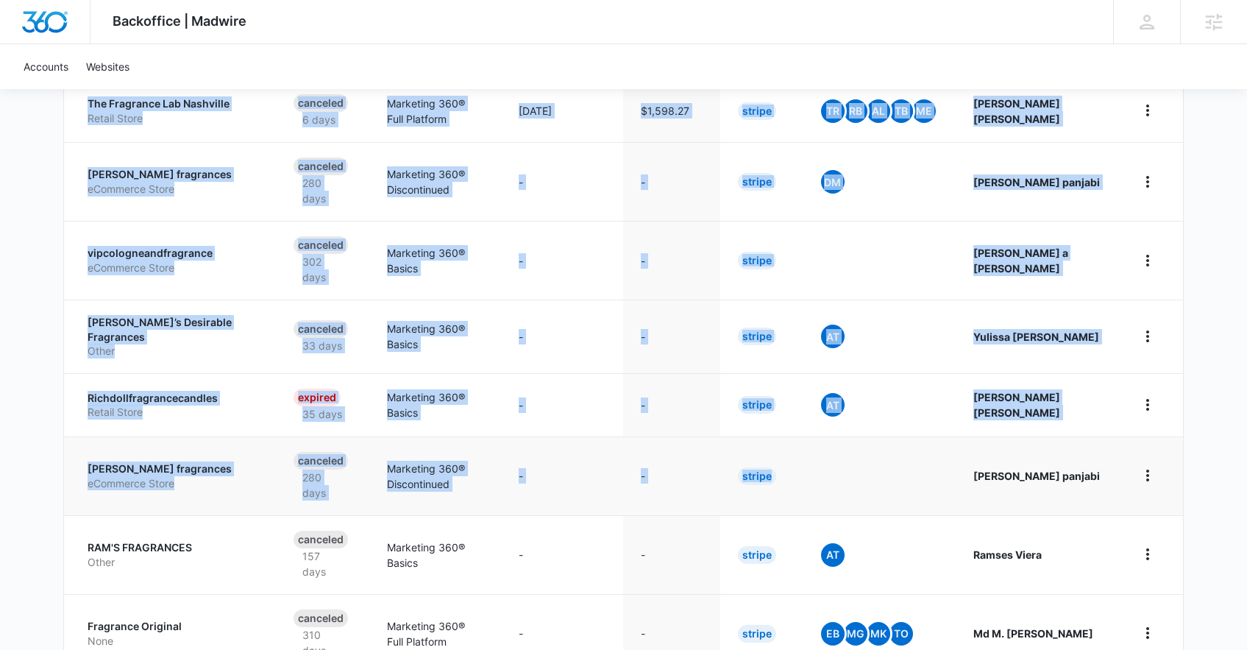
scroll to position [504, 0]
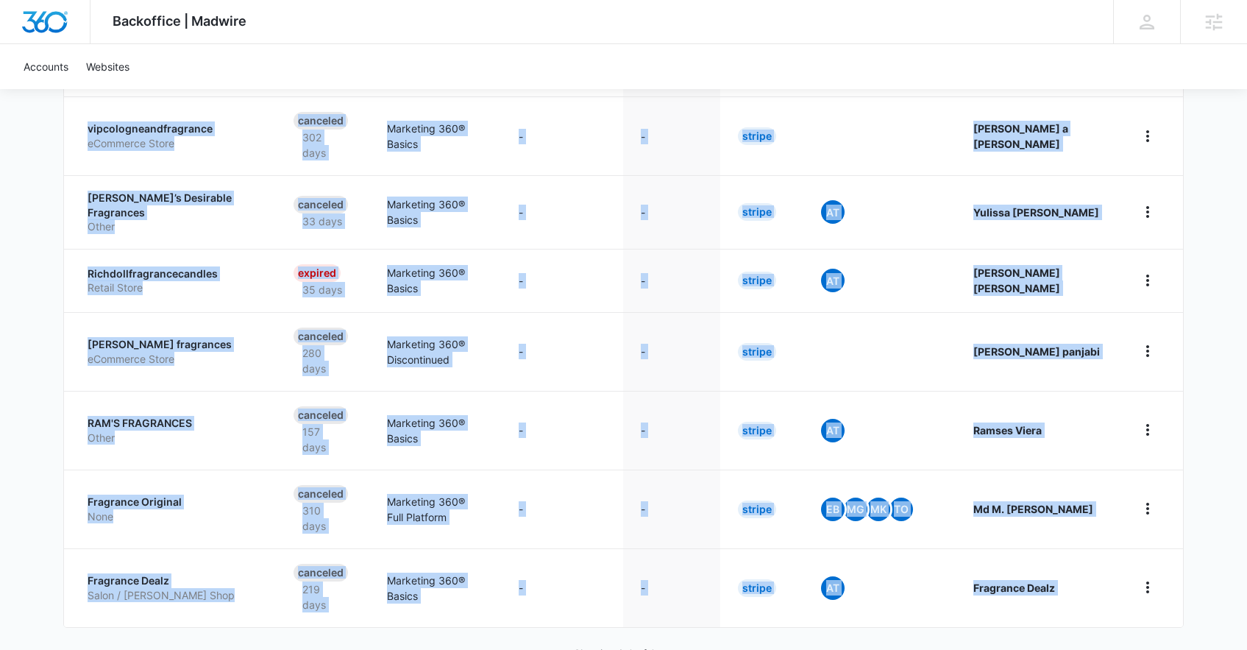
drag, startPoint x: 63, startPoint y: 120, endPoint x: 1213, endPoint y: 552, distance: 1229.2
click at [1213, 552] on div "Backoffice | Madwire Apps Settings PH Patrick Harral patrick.harral@madwire.com…" at bounding box center [623, 96] width 1247 height 1200
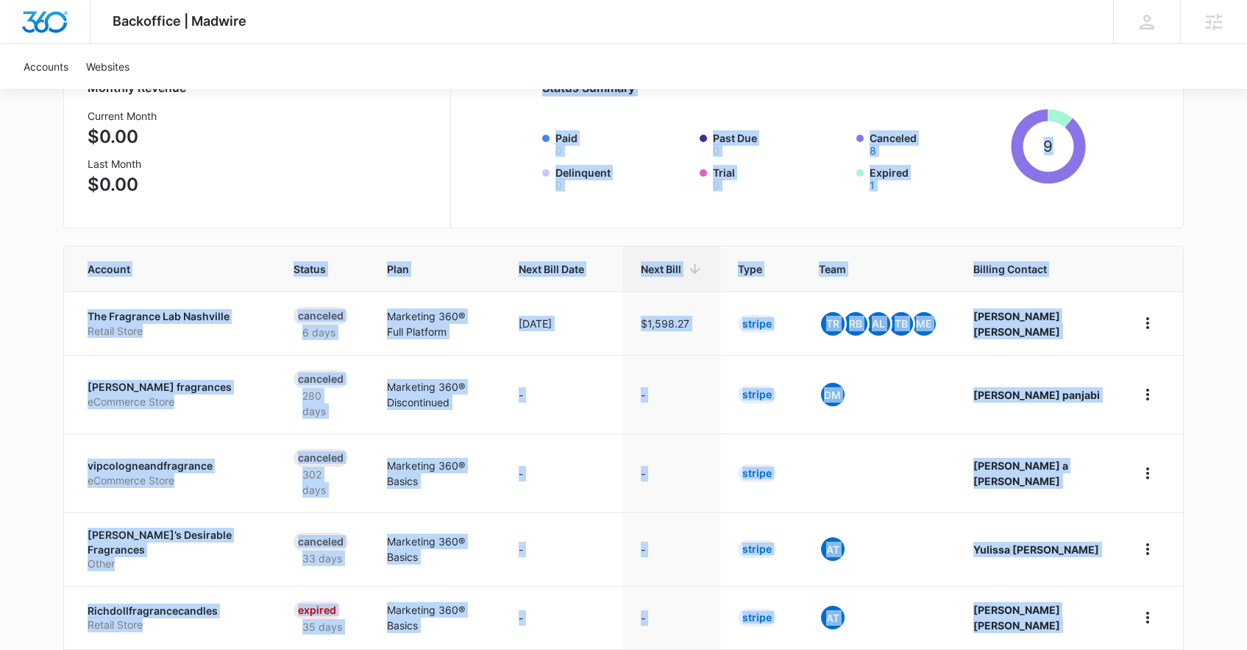
scroll to position [0, 0]
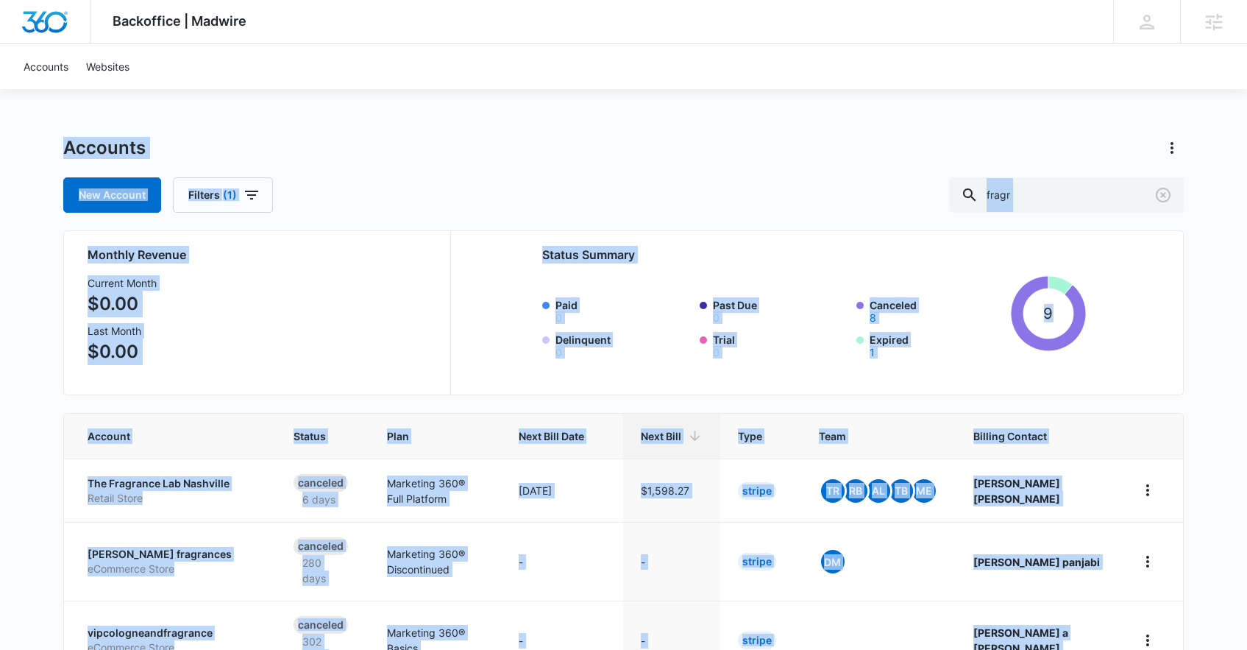
drag, startPoint x: 1213, startPoint y: 552, endPoint x: 71, endPoint y: 132, distance: 1216.5
click at [71, 132] on div "Backoffice | Madwire Apps Settings PH Patrick Harral patrick.harral@madwire.com…" at bounding box center [623, 600] width 1247 height 1200
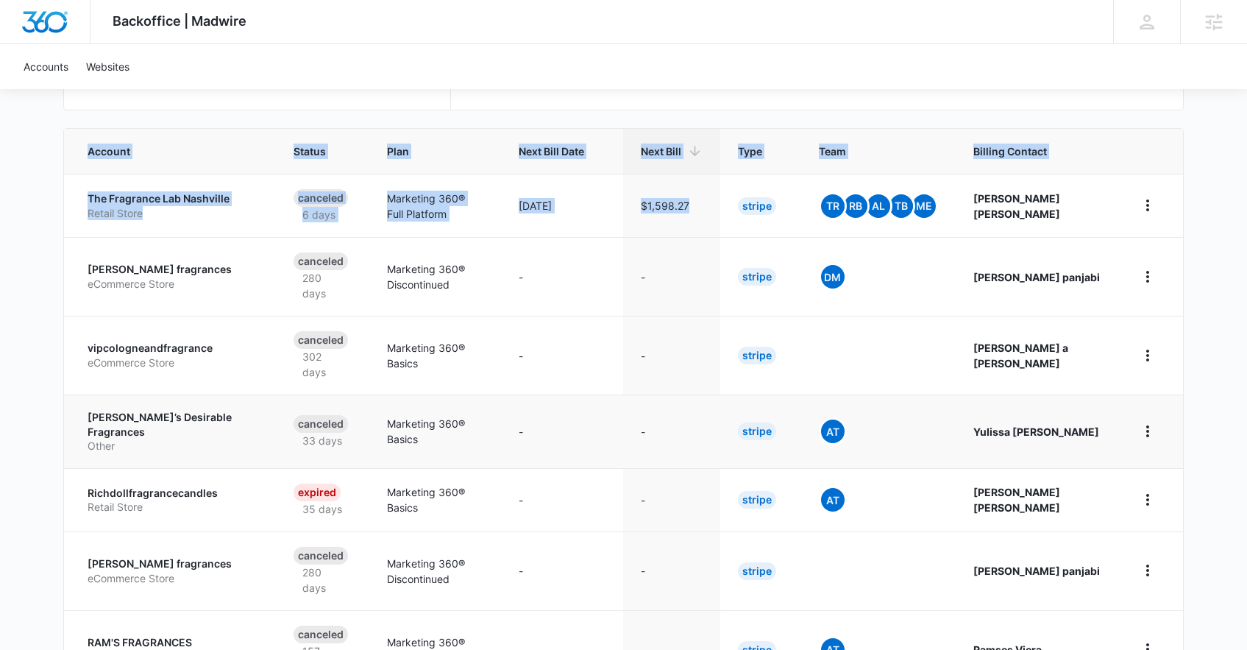
scroll to position [504, 0]
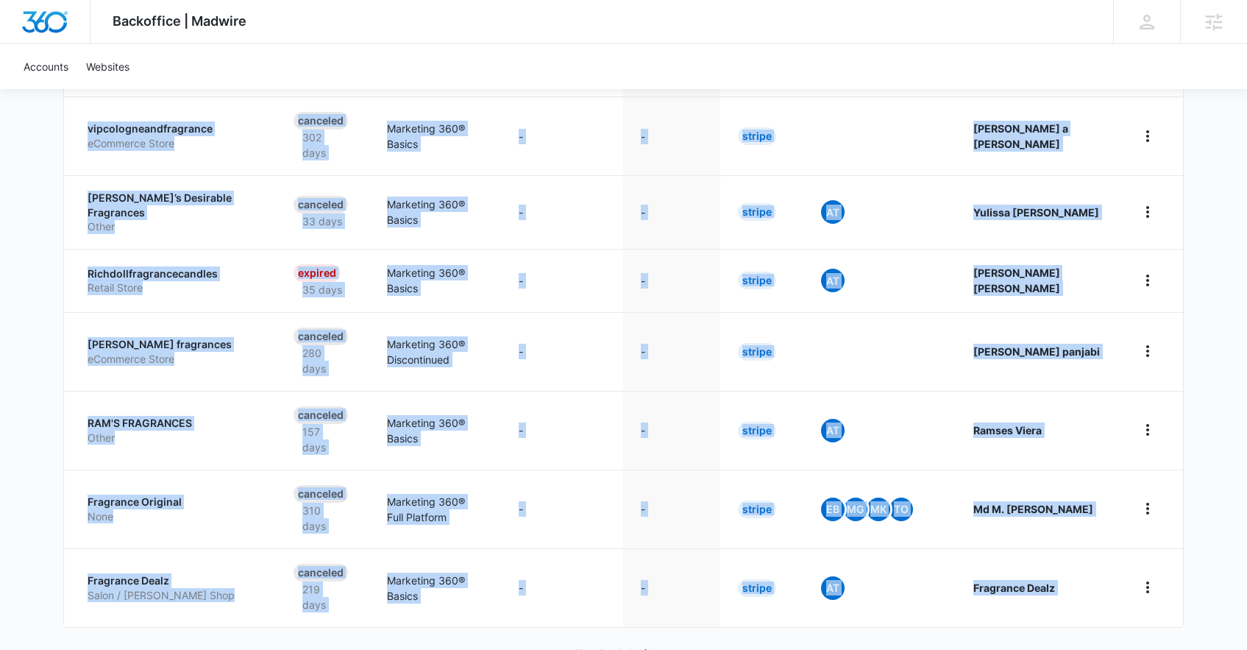
drag, startPoint x: 42, startPoint y: 132, endPoint x: 1199, endPoint y: 539, distance: 1226.6
click at [1199, 539] on div "Backoffice | Madwire Apps Settings PH Patrick Harral patrick.harral@madwire.com…" at bounding box center [623, 96] width 1247 height 1200
click at [1219, 553] on div "Backoffice | Madwire Apps Settings PH Patrick Harral patrick.harral@madwire.com…" at bounding box center [623, 96] width 1247 height 1200
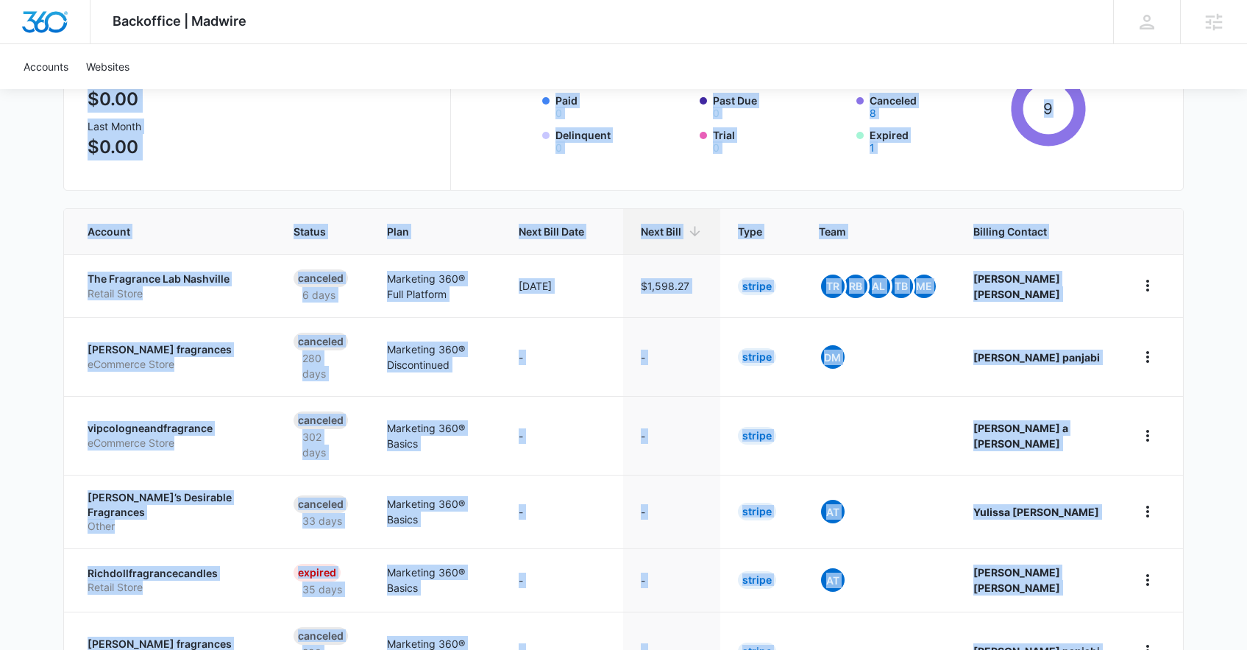
scroll to position [0, 0]
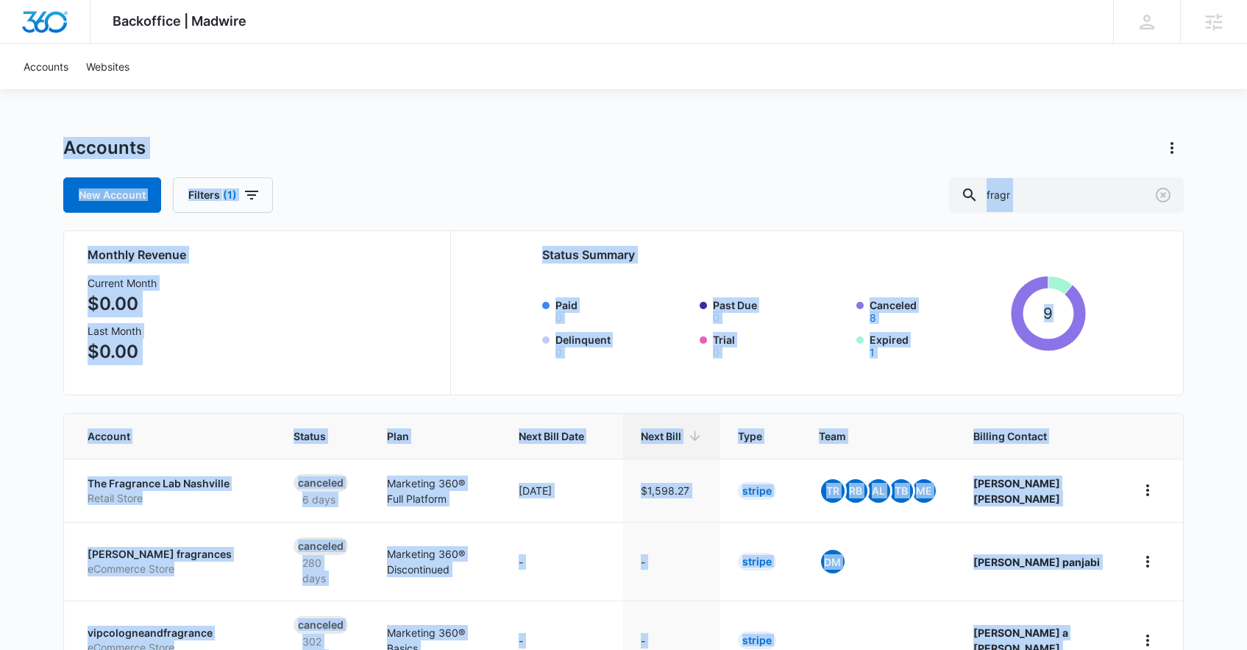
drag, startPoint x: 1219, startPoint y: 553, endPoint x: 39, endPoint y: 149, distance: 1247.2
click at [39, 150] on div "Backoffice | Madwire Apps Settings PH Patrick Harral patrick.harral@madwire.com…" at bounding box center [623, 600] width 1247 height 1200
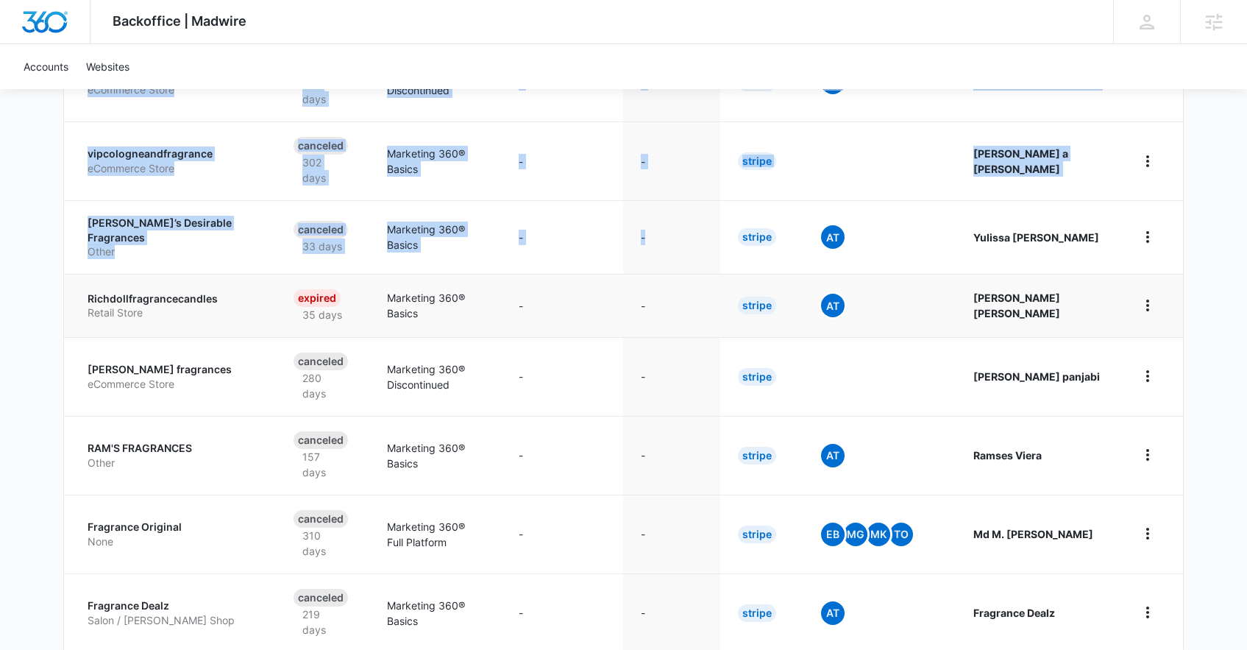
scroll to position [504, 0]
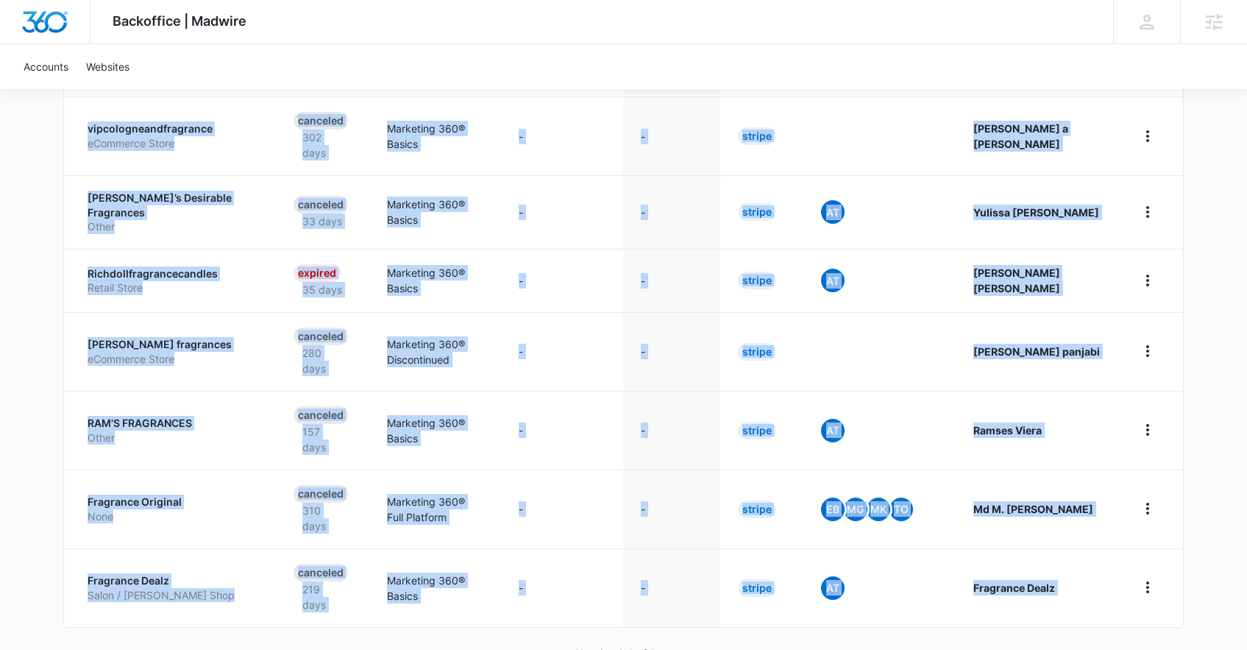
drag, startPoint x: 47, startPoint y: 144, endPoint x: 1220, endPoint y: 535, distance: 1236.7
click at [1220, 535] on div "Backoffice | Madwire Apps Settings PH Patrick Harral patrick.harral@madwire.com…" at bounding box center [623, 96] width 1247 height 1200
click at [1219, 535] on div "Backoffice | Madwire Apps Settings PH Patrick Harral patrick.harral@madwire.com…" at bounding box center [623, 96] width 1247 height 1200
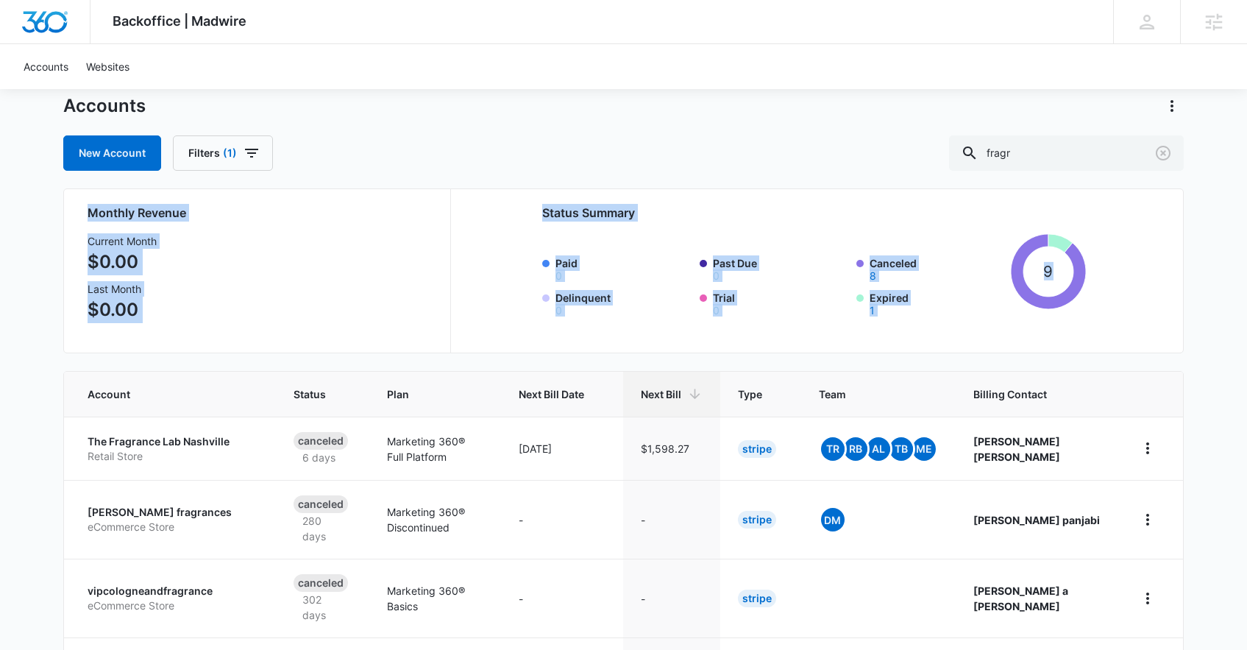
scroll to position [0, 0]
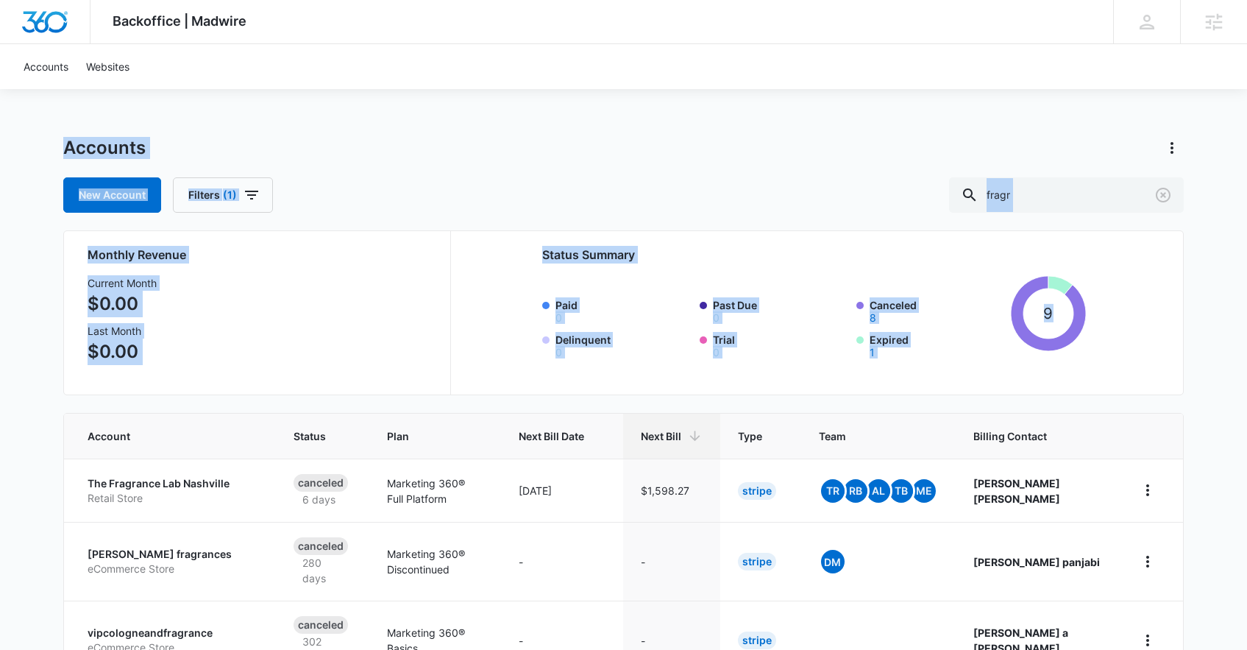
drag, startPoint x: 1217, startPoint y: 535, endPoint x: 1, endPoint y: 147, distance: 1276.3
click at [1, 147] on div "Backoffice | Madwire Apps Settings PH Patrick Harral patrick.harral@madwire.com…" at bounding box center [623, 600] width 1247 height 1200
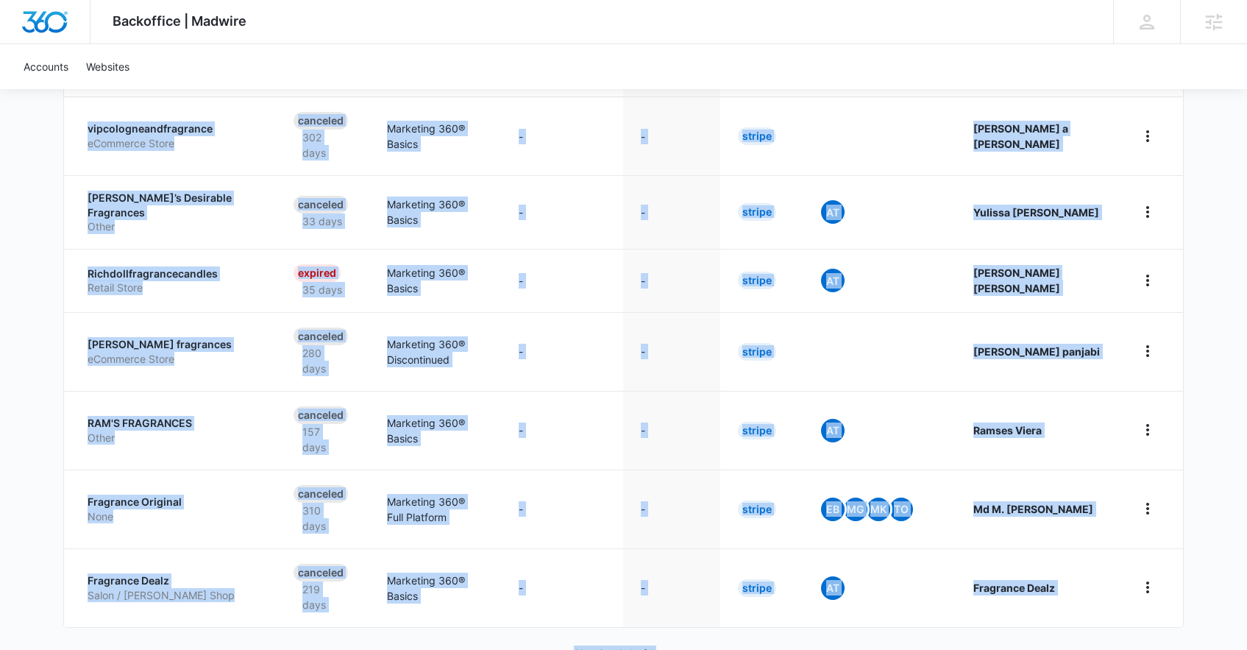
drag, startPoint x: 47, startPoint y: 152, endPoint x: 1162, endPoint y: 589, distance: 1197.1
click at [1148, 599] on div "Backoffice | Madwire Apps Settings PH Patrick Harral patrick.harral@madwire.com…" at bounding box center [623, 96] width 1247 height 1200
click at [1192, 571] on div "Backoffice | Madwire Apps Settings PH Patrick Harral patrick.harral@madwire.com…" at bounding box center [623, 96] width 1247 height 1200
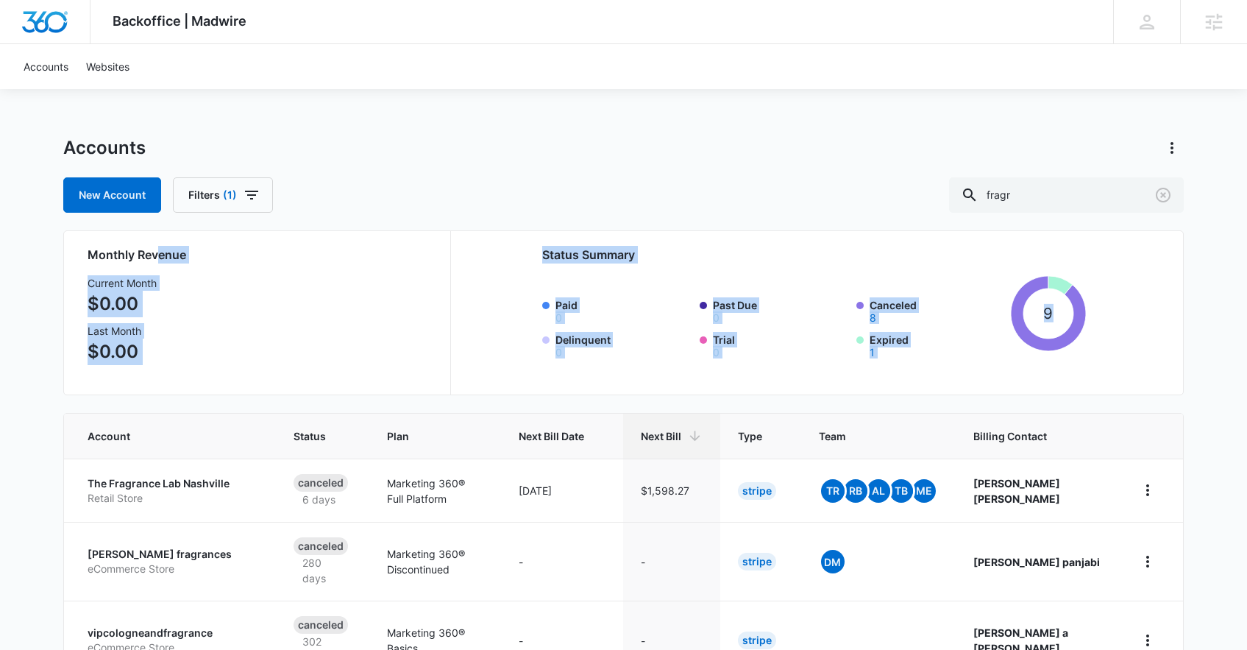
drag, startPoint x: 157, startPoint y: 256, endPoint x: 38, endPoint y: 199, distance: 131.6
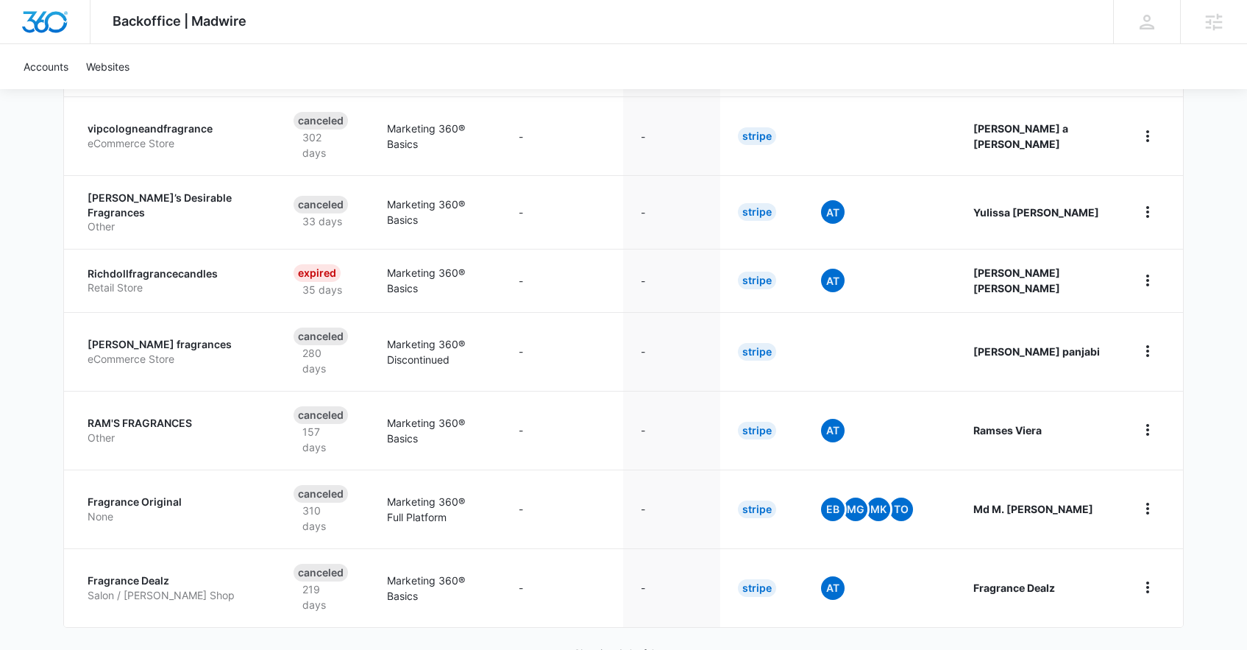
drag, startPoint x: 129, startPoint y: 153, endPoint x: 1205, endPoint y: 572, distance: 1155.0
click at [1205, 572] on div "Backoffice | Madwire Apps Settings PH Patrick Harral patrick.harral@madwire.com…" at bounding box center [623, 96] width 1247 height 1200
click at [1205, 571] on div "Backoffice | Madwire Apps Settings PH Patrick Harral patrick.harral@madwire.com…" at bounding box center [623, 96] width 1247 height 1200
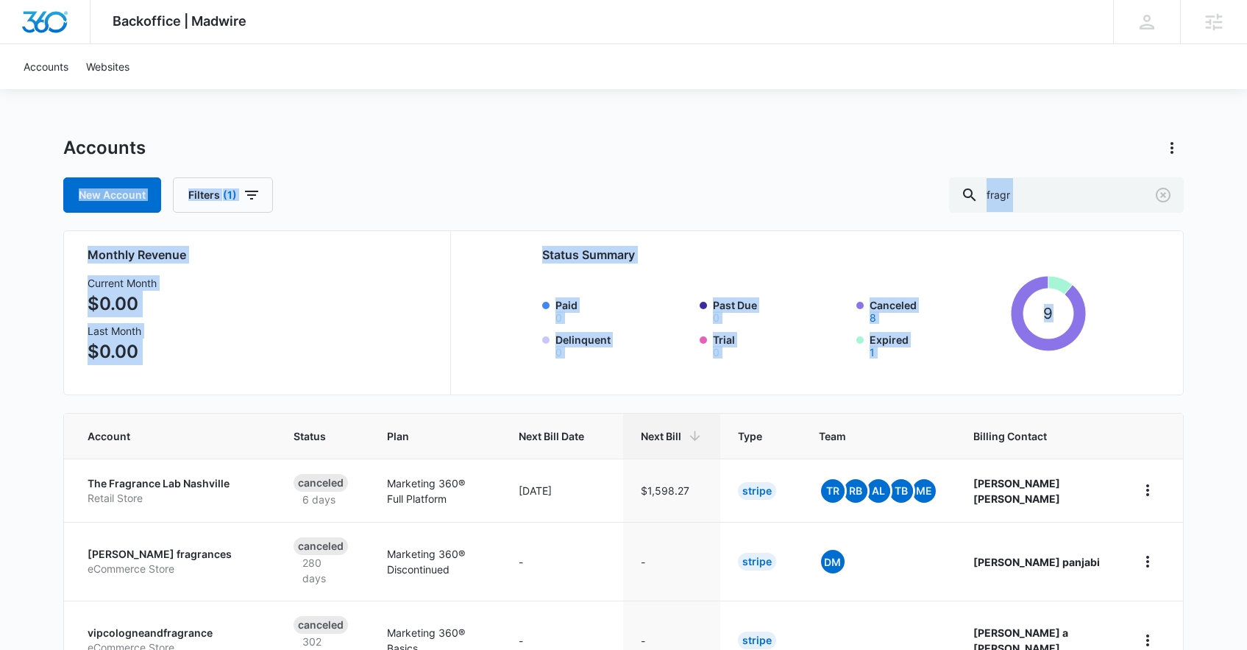
drag, startPoint x: 1211, startPoint y: 555, endPoint x: 66, endPoint y: 164, distance: 1209.7
click at [68, 171] on div "Backoffice | Madwire Apps Settings PH Patrick Harral patrick.harral@madwire.com…" at bounding box center [623, 600] width 1247 height 1200
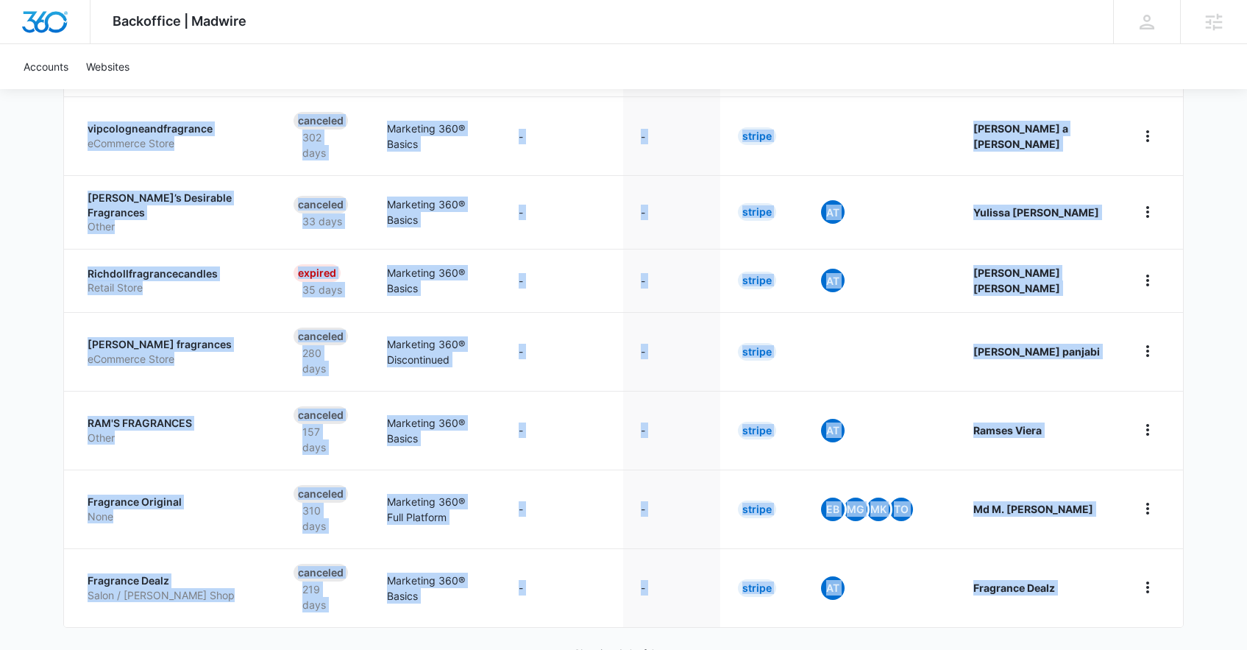
drag, startPoint x: 76, startPoint y: 146, endPoint x: 1238, endPoint y: 575, distance: 1239.2
click at [1247, 589] on html "Backoffice | Madwire Apps Settings PH Patrick Harral patrick.harral@madwire.com…" at bounding box center [623, 96] width 1247 height 1200
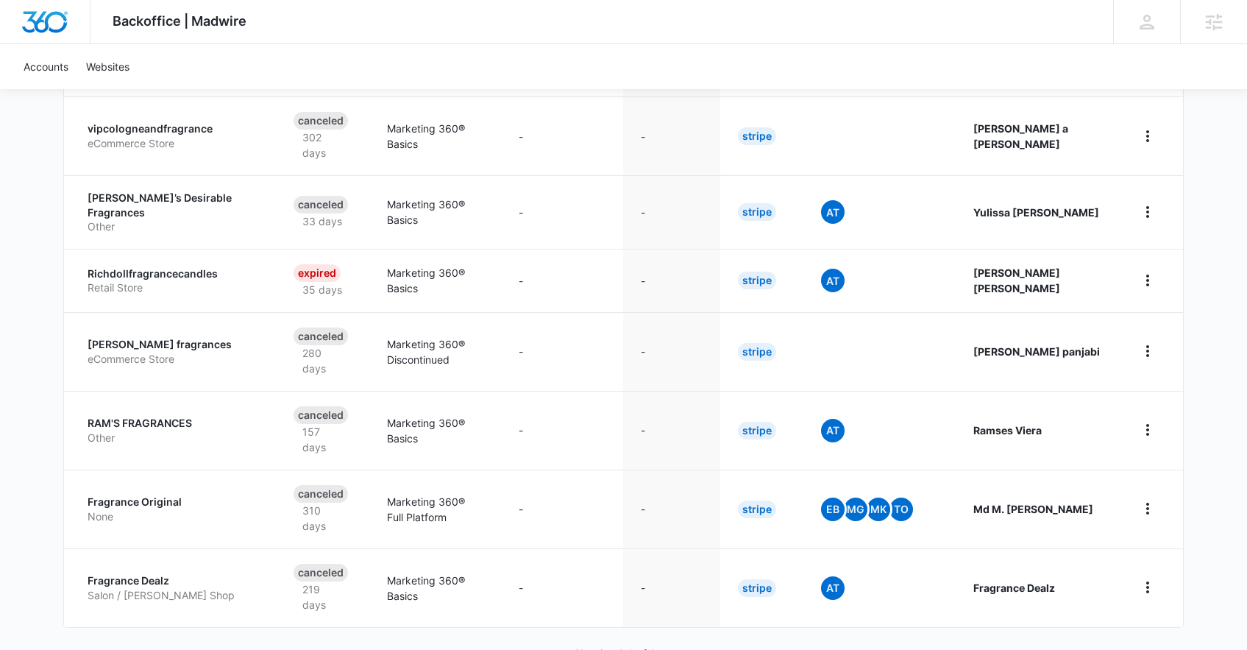
click at [1237, 574] on div "Backoffice | Madwire Apps Settings PH Patrick Harral patrick.harral@madwire.com…" at bounding box center [623, 96] width 1247 height 1200
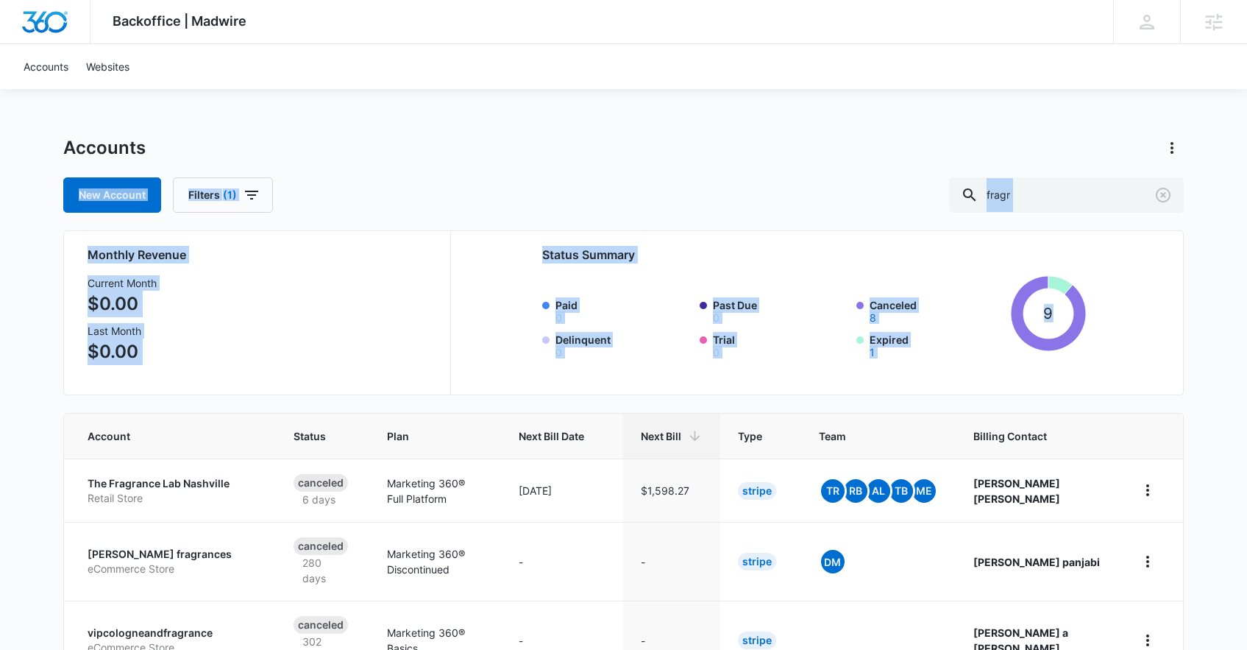
drag, startPoint x: 1225, startPoint y: 568, endPoint x: 65, endPoint y: 135, distance: 1237.7
click at [67, 150] on div "Backoffice | Madwire Apps Settings PH Patrick Harral patrick.harral@madwire.com…" at bounding box center [623, 600] width 1247 height 1200
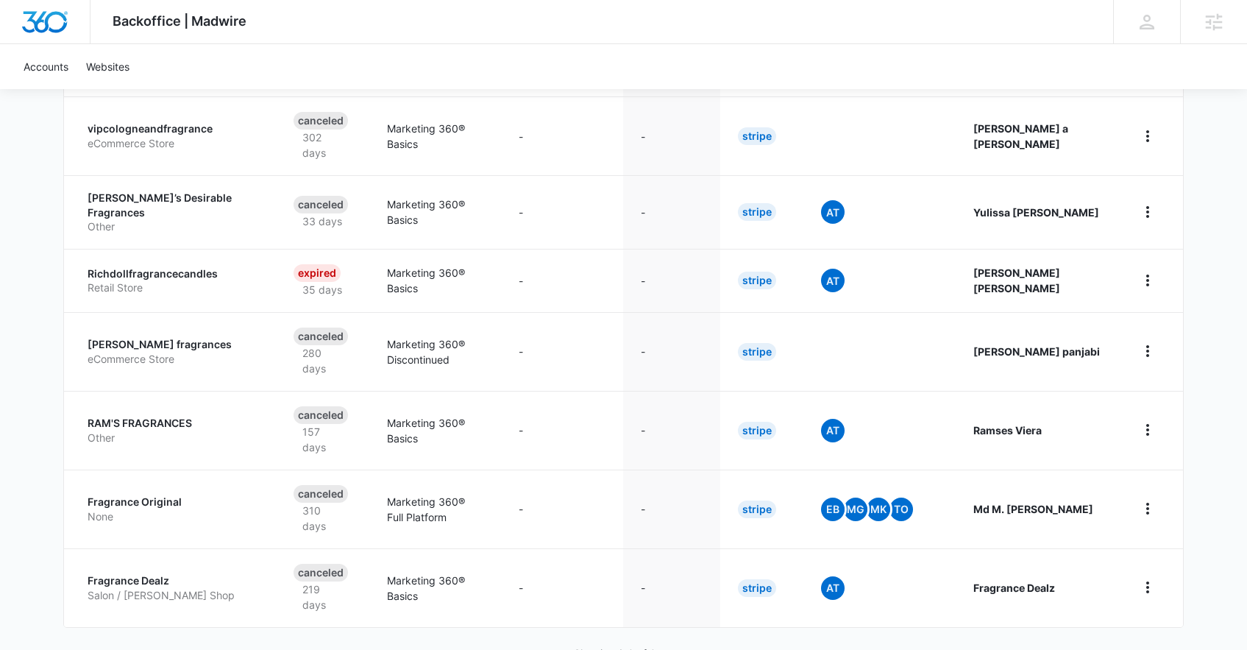
drag, startPoint x: 87, startPoint y: 128, endPoint x: 1196, endPoint y: 572, distance: 1194.8
click at [1196, 572] on div "Backoffice | Madwire Apps Settings PH Patrick Harral patrick.harral@madwire.com…" at bounding box center [623, 96] width 1247 height 1200
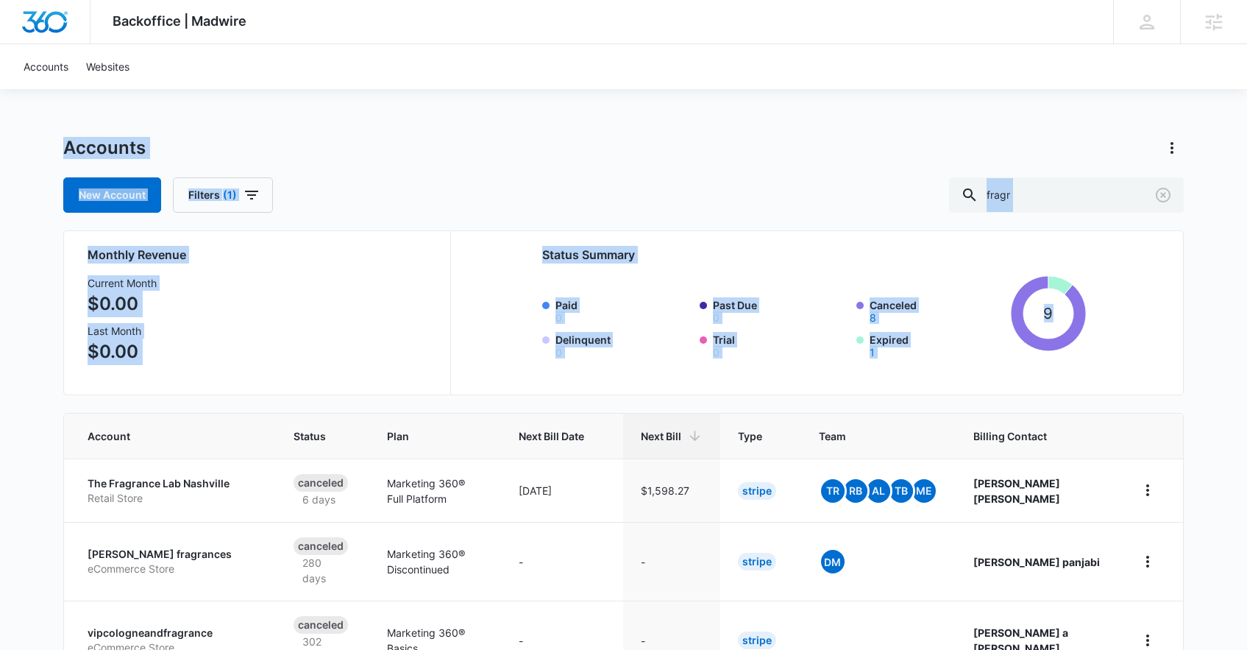
drag
click at [54, 146] on div "Backoffice | Madwire Apps Settings PH Patrick Harral patrick.harral@madwire.com…" at bounding box center [623, 600] width 1247 height 1200
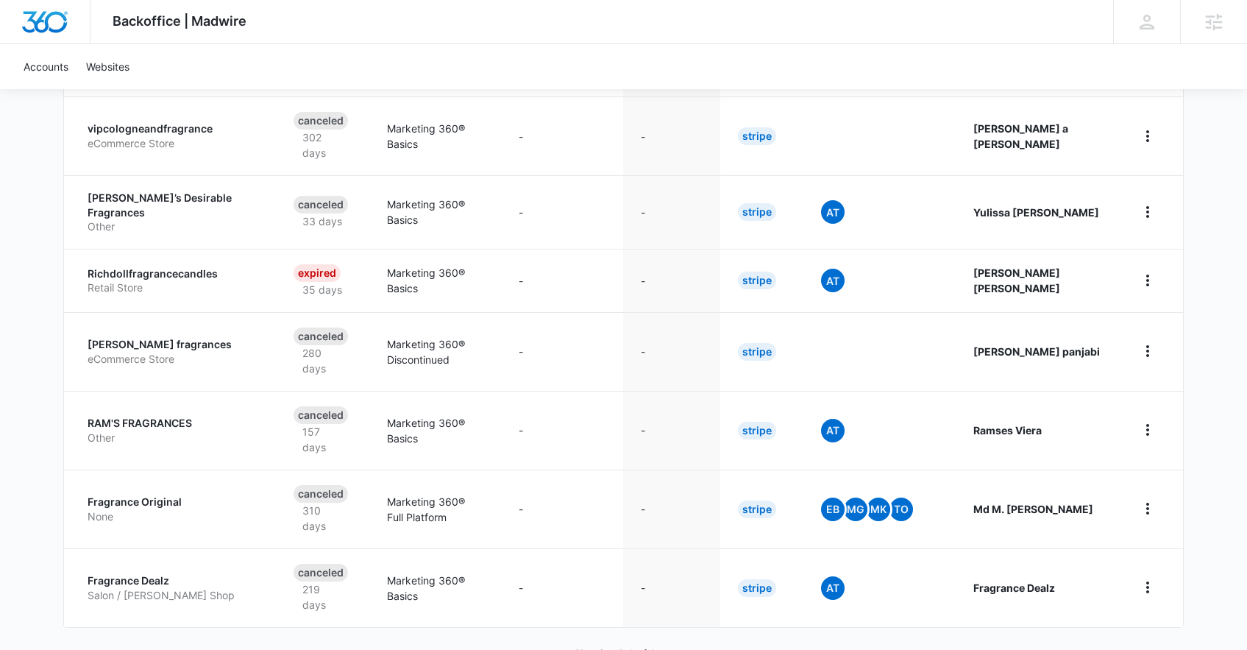
click at [1218, 576] on div "Backoffice | Madwire Apps Settings PH Patrick Harral patrick.harral@madwire.com…" at bounding box center [623, 96] width 1247 height 1200
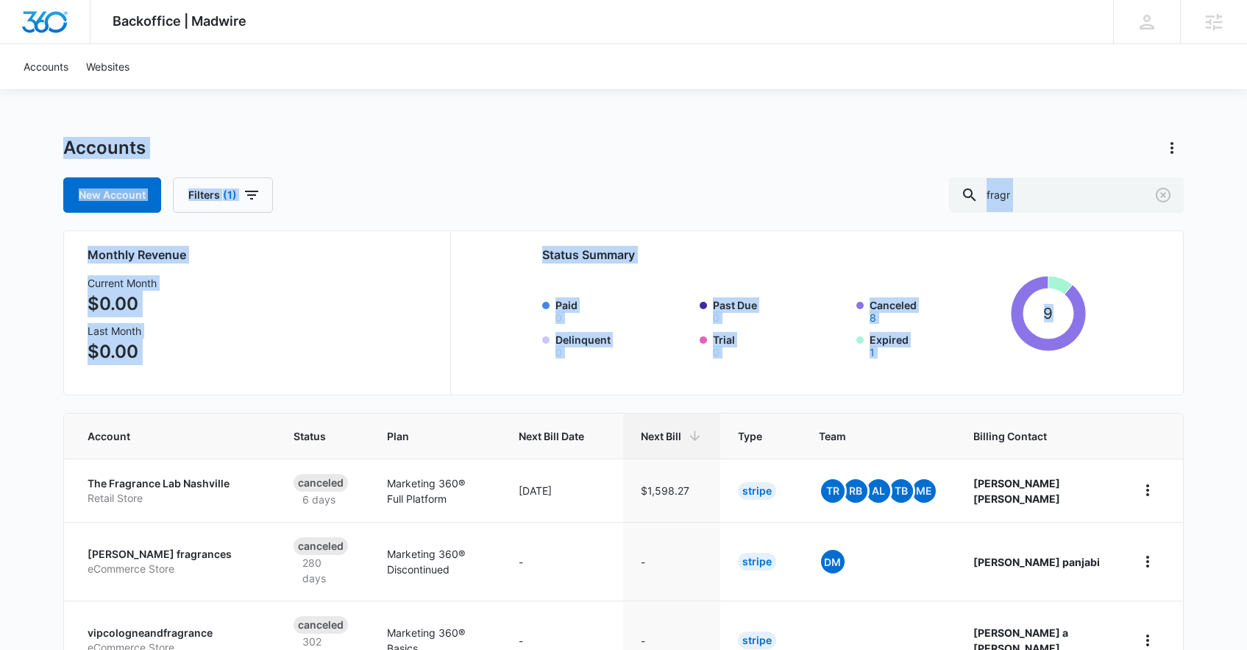
click at [0, 111] on div "Backoffice | Madwire Apps Settings PH Patrick Harral patrick.harral@madwire.com…" at bounding box center [623, 600] width 1247 height 1200
click at [32, 113] on div "Backoffice | Madwire Apps Settings PH Patrick Harral patrick.harral@madwire.com…" at bounding box center [623, 600] width 1247 height 1200
